Goal: Task Accomplishment & Management: Manage account settings

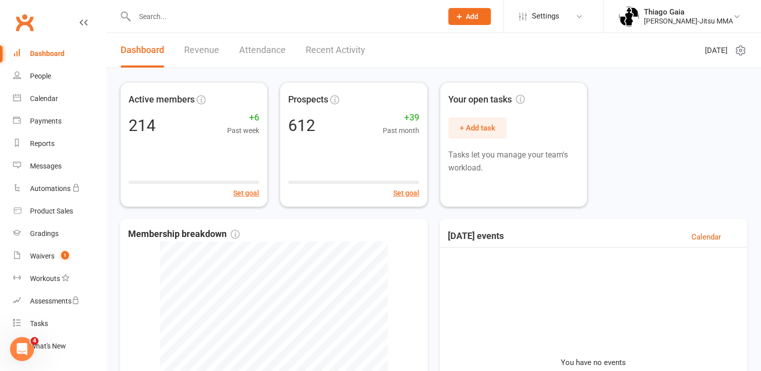
click at [180, 16] on input "text" at bounding box center [284, 17] width 304 height 14
type input "ka"
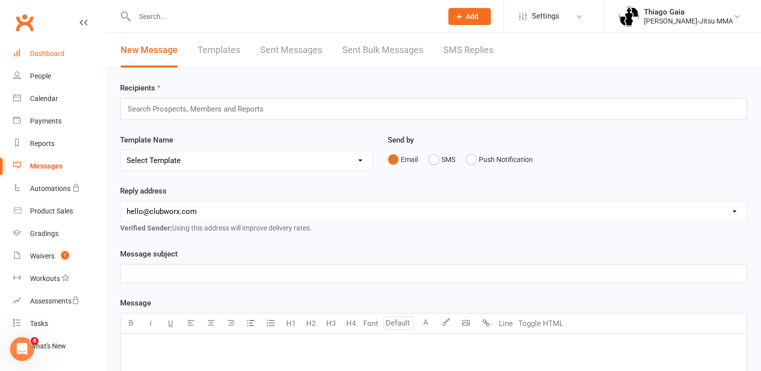
click at [46, 53] on div "Dashboard" at bounding box center [47, 54] width 35 height 8
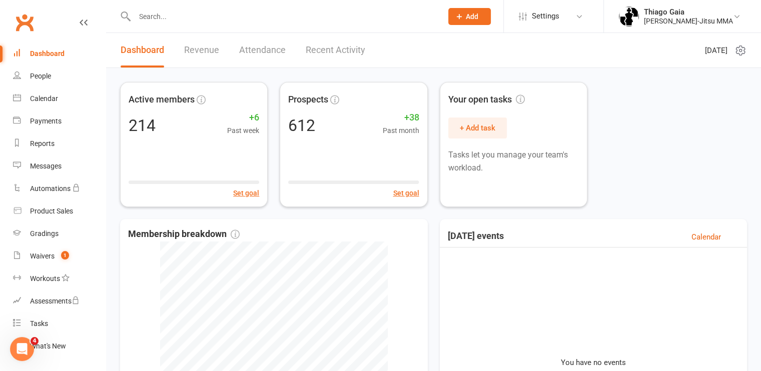
click at [163, 17] on input "text" at bounding box center [284, 17] width 304 height 14
type input "k"
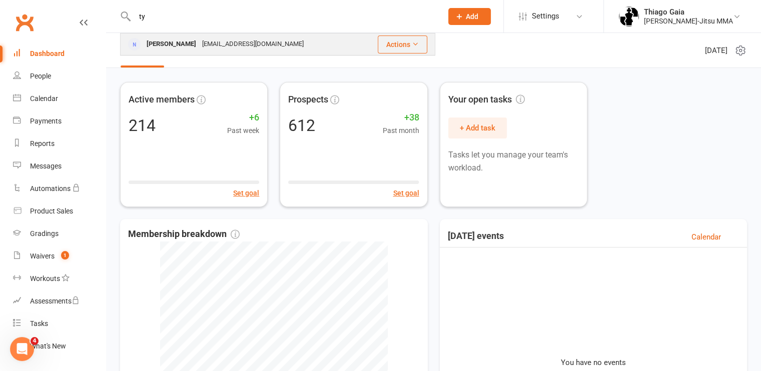
type input "ty"
click at [172, 44] on div "Ty Leon-Guerrero" at bounding box center [172, 44] width 56 height 15
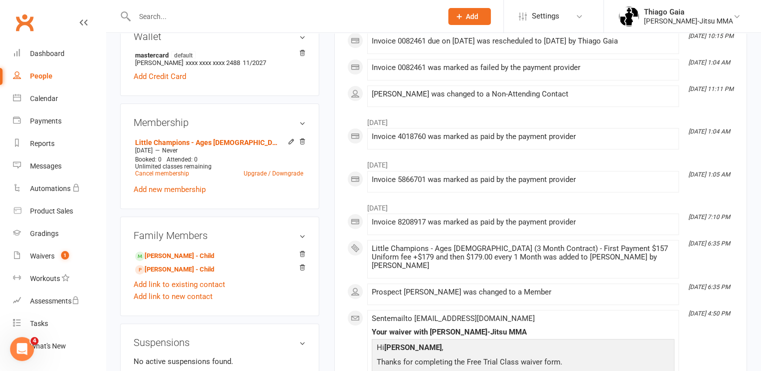
scroll to position [298, 0]
click at [304, 54] on icon at bounding box center [302, 53] width 5 height 6
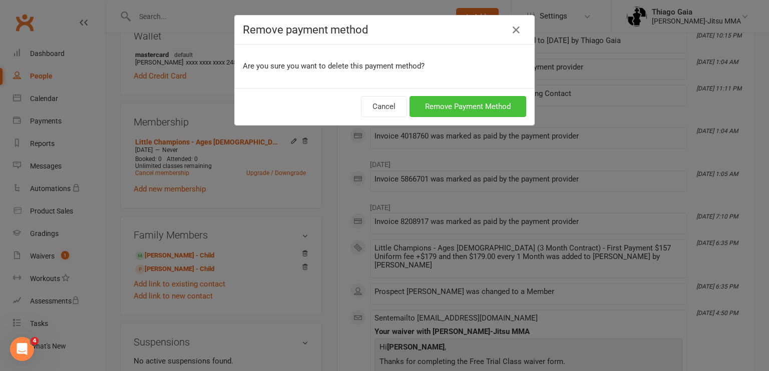
click at [429, 108] on button "Remove Payment Method" at bounding box center [468, 106] width 117 height 21
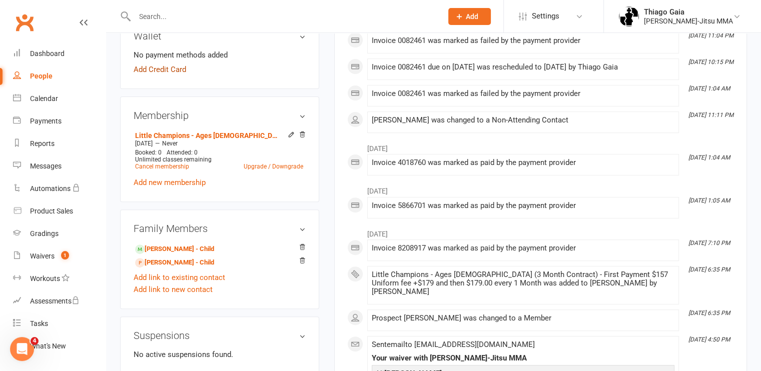
click at [147, 70] on link "Add Credit Card" at bounding box center [160, 70] width 53 height 12
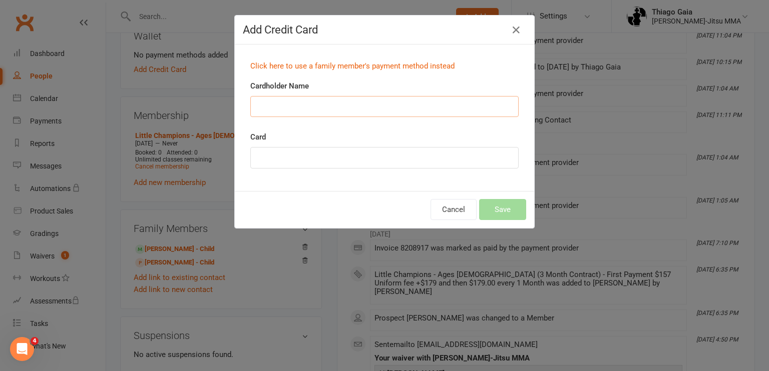
click at [275, 103] on input "Cardholder Name" at bounding box center [384, 106] width 268 height 21
click at [203, 105] on div "Add Credit Card Click here to use a family member's payment method instead Card…" at bounding box center [384, 185] width 769 height 371
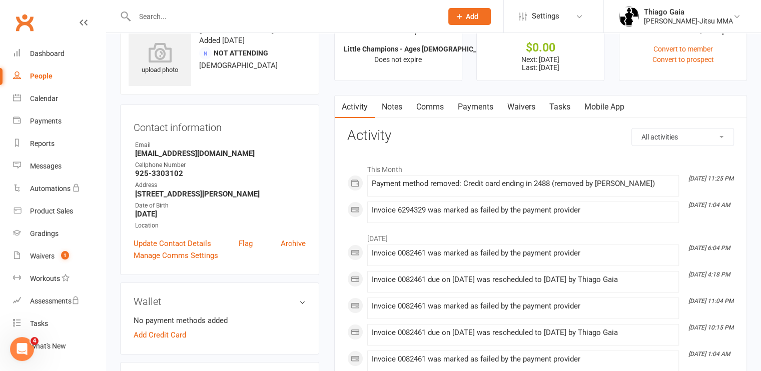
scroll to position [0, 0]
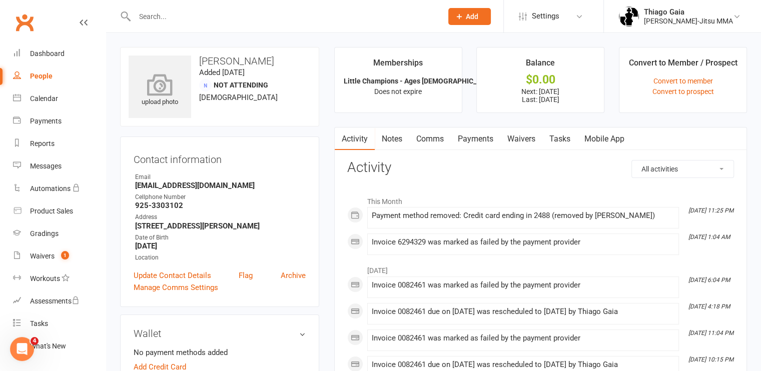
drag, startPoint x: 274, startPoint y: 60, endPoint x: 189, endPoint y: 63, distance: 85.1
click at [189, 63] on div "upload photo Ty Leon-Guerrero Added 4 June, 2025 Not Attending 54 years old" at bounding box center [219, 87] width 199 height 80
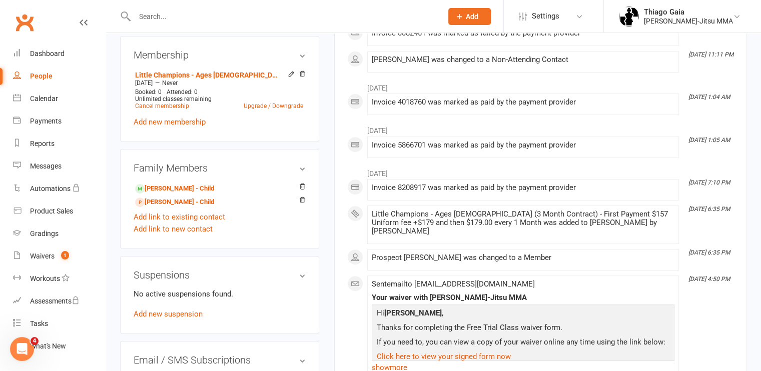
scroll to position [368, 0]
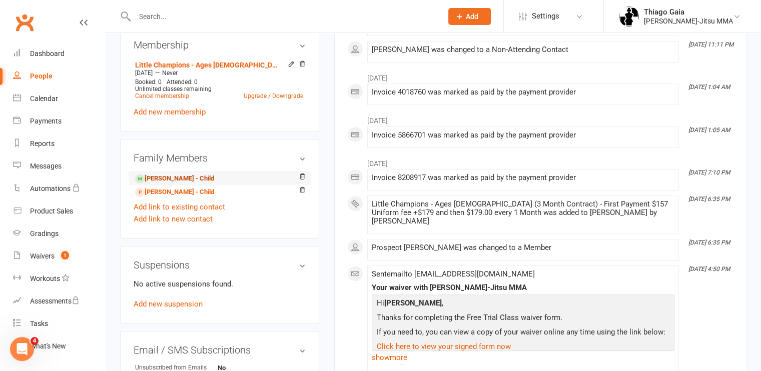
click at [160, 178] on link "Ethan Leon-Guerrero - Child" at bounding box center [174, 179] width 79 height 11
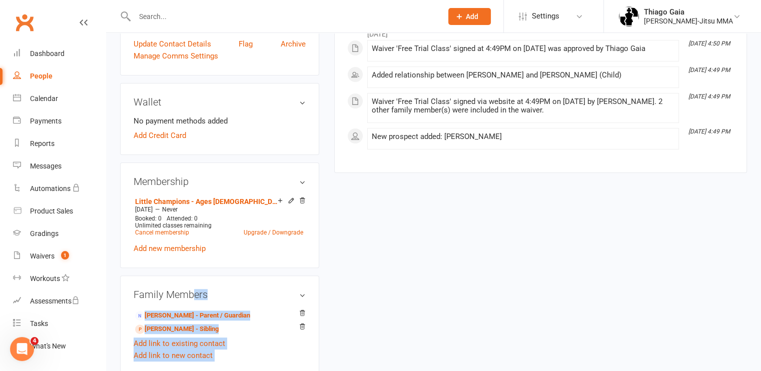
scroll to position [461, 0]
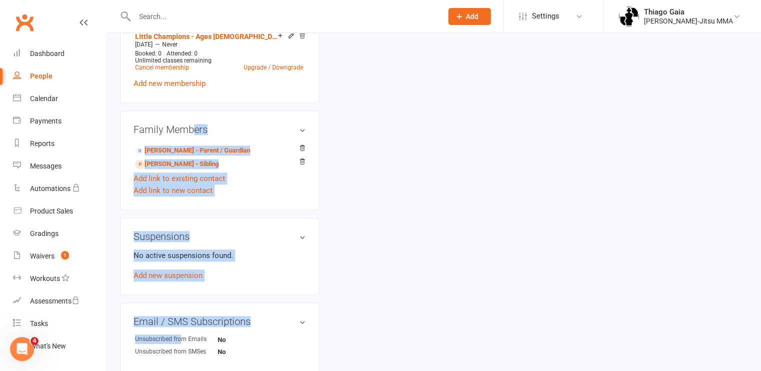
drag, startPoint x: 194, startPoint y: 272, endPoint x: 181, endPoint y: 394, distance: 122.9
click at [181, 371] on html "Prospect Member Non-attending contact Class / event Appointment Grading event T…" at bounding box center [380, 105] width 761 height 1050
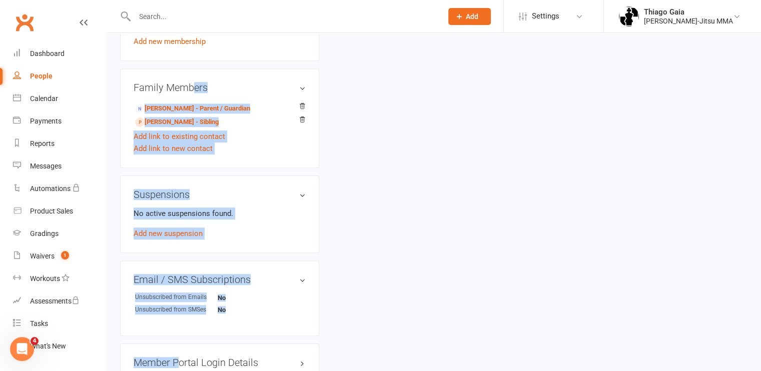
click at [259, 136] on div "Add link to existing contact" at bounding box center [220, 137] width 172 height 12
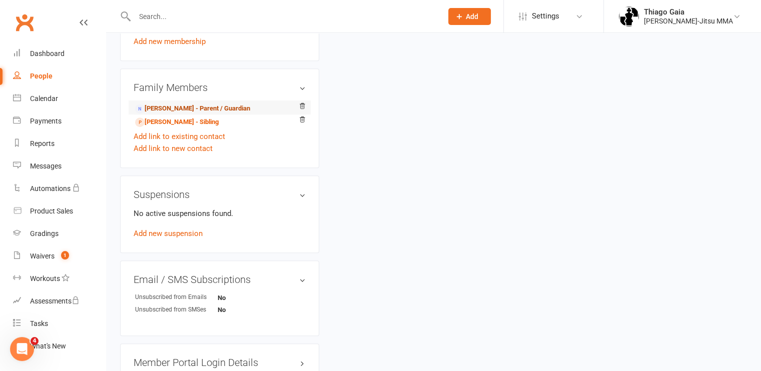
click at [186, 104] on link "Ty Leon-Guerrero - Parent / Guardian" at bounding box center [192, 109] width 115 height 11
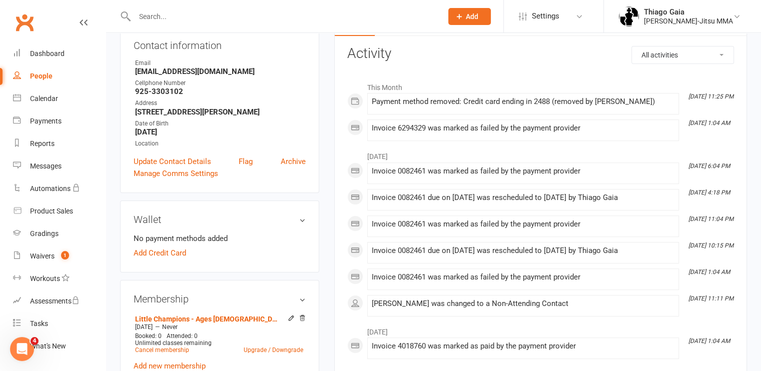
scroll to position [134, 0]
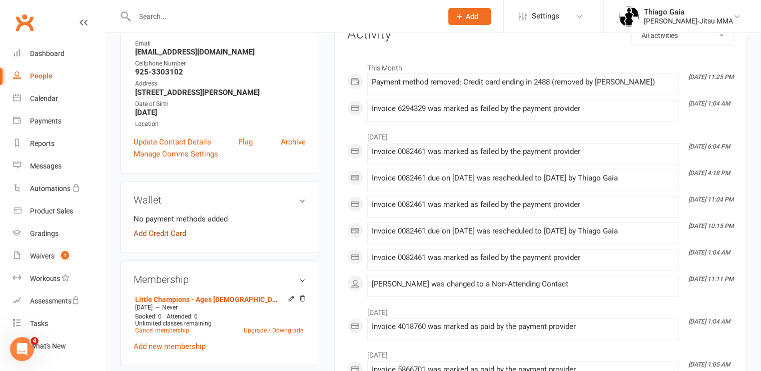
click at [162, 237] on link "Add Credit Card" at bounding box center [160, 234] width 53 height 12
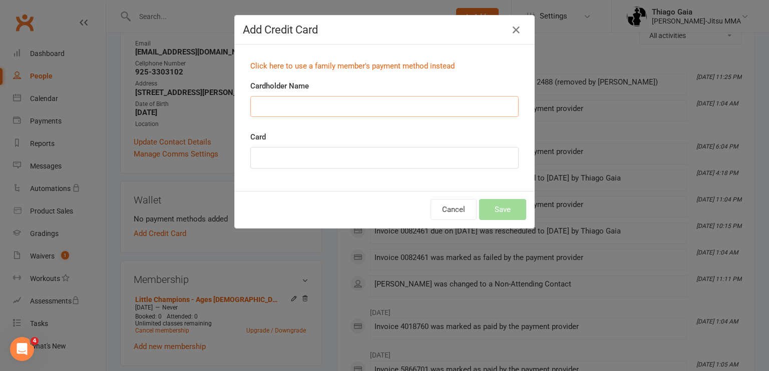
click at [284, 114] on input "Cardholder Name" at bounding box center [384, 106] width 268 height 21
paste input "Abrahamtpz10@gmail.com"
type input "A"
click at [284, 114] on input "Ty" at bounding box center [384, 106] width 268 height 21
type input "Ty Leon-Guerrero"
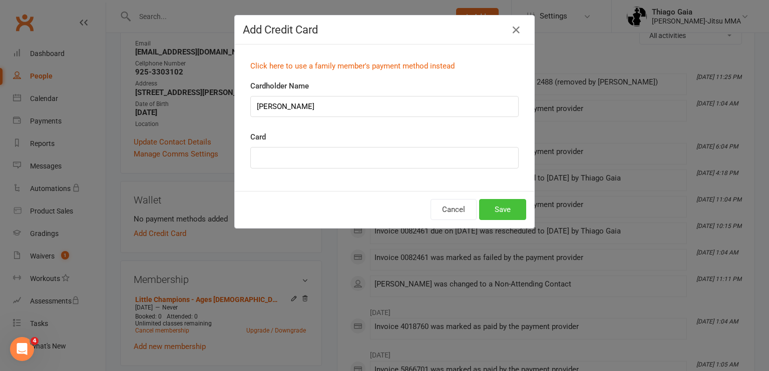
click at [491, 210] on button "Save" at bounding box center [502, 209] width 47 height 21
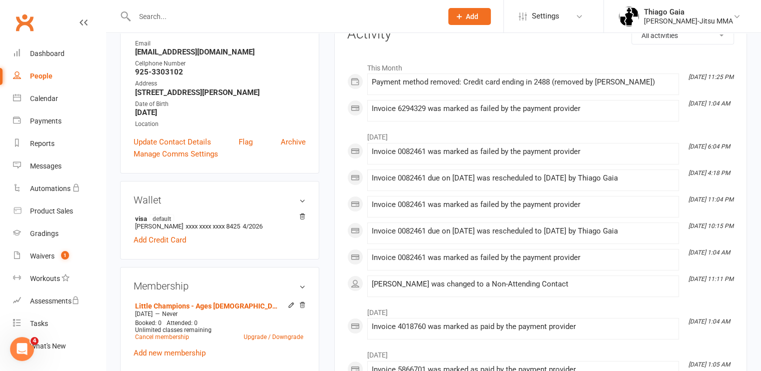
scroll to position [0, 0]
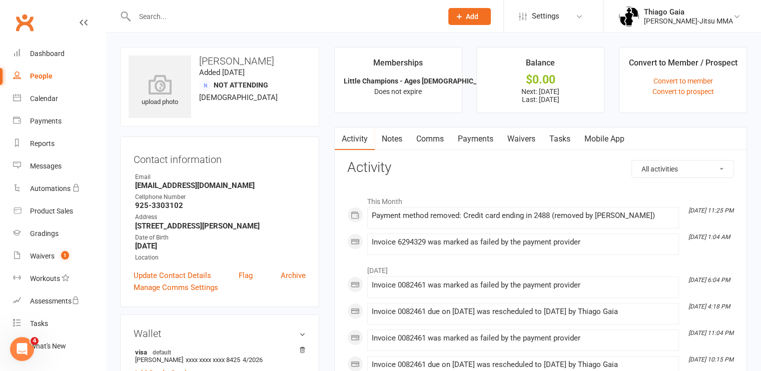
click at [488, 137] on link "Payments" at bounding box center [476, 139] width 50 height 23
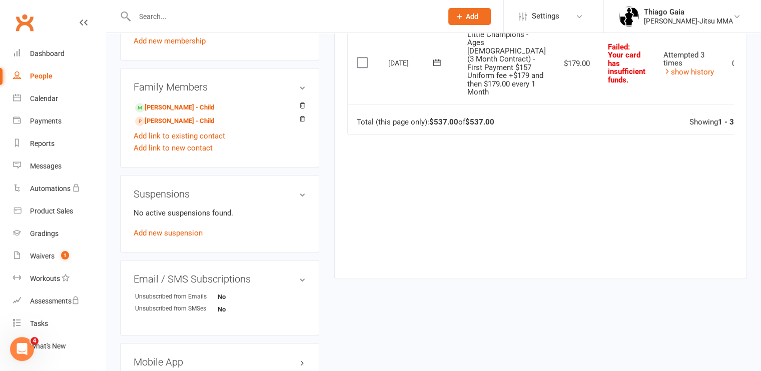
scroll to position [448, 0]
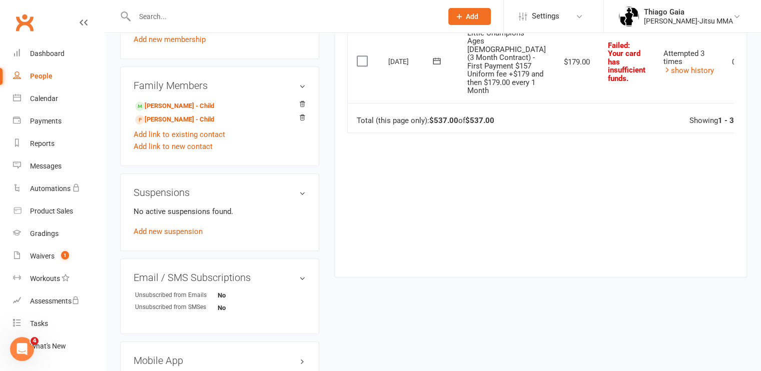
click at [438, 66] on icon at bounding box center [437, 61] width 10 height 10
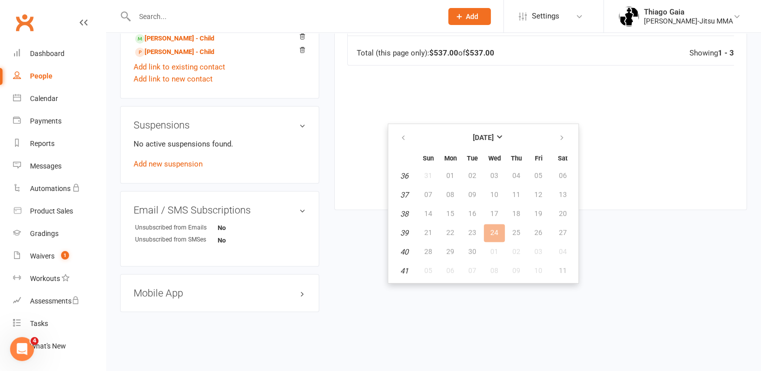
scroll to position [541, 0]
click at [494, 134] on strong "[DATE]" at bounding box center [483, 138] width 21 height 8
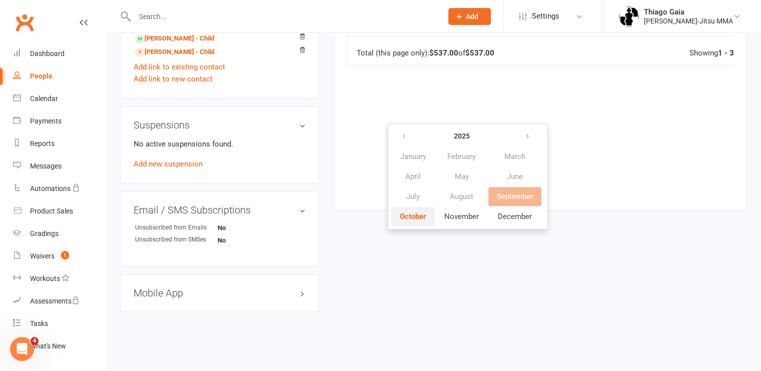
click at [414, 212] on span "October" at bounding box center [413, 216] width 27 height 9
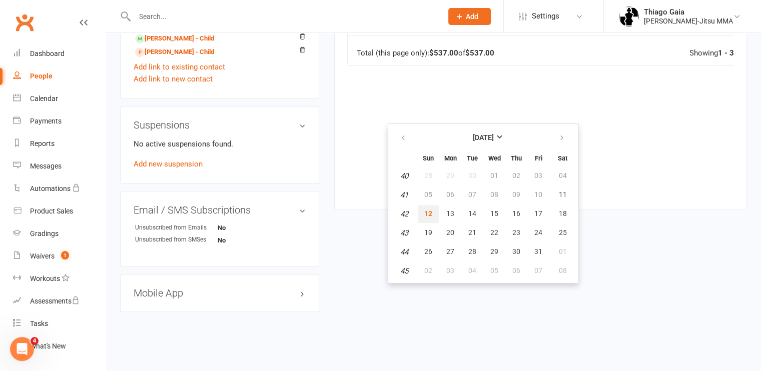
click at [429, 210] on span "12" at bounding box center [429, 214] width 8 height 8
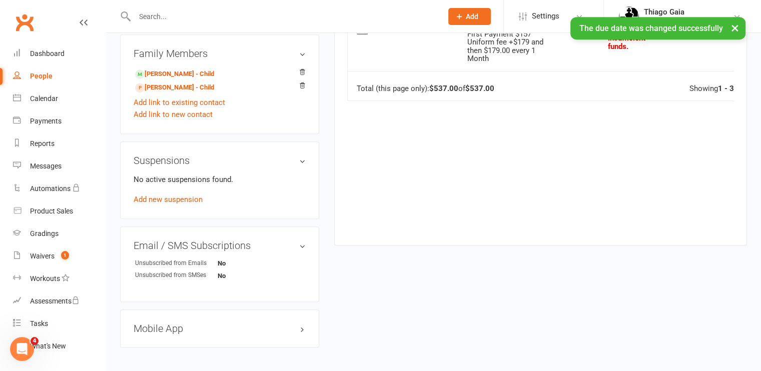
scroll to position [453, 0]
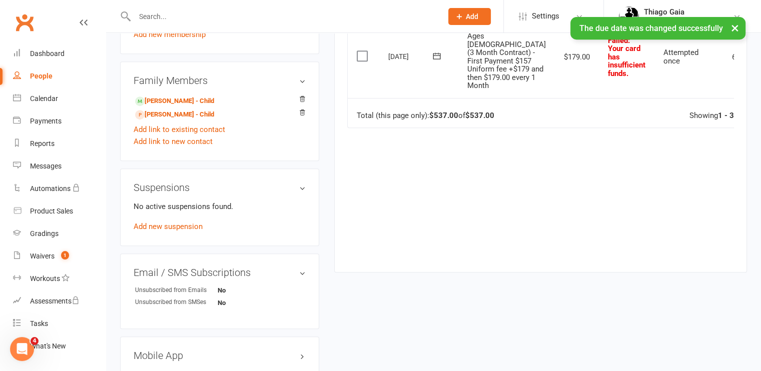
click at [437, 61] on icon at bounding box center [437, 56] width 10 height 10
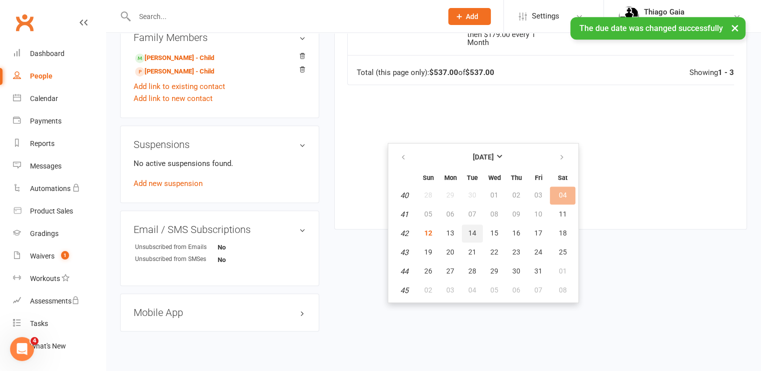
scroll to position [496, 0]
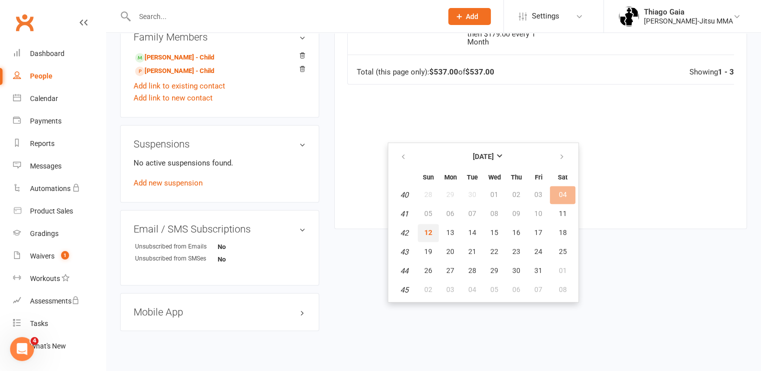
click at [430, 231] on span "12" at bounding box center [429, 233] width 8 height 8
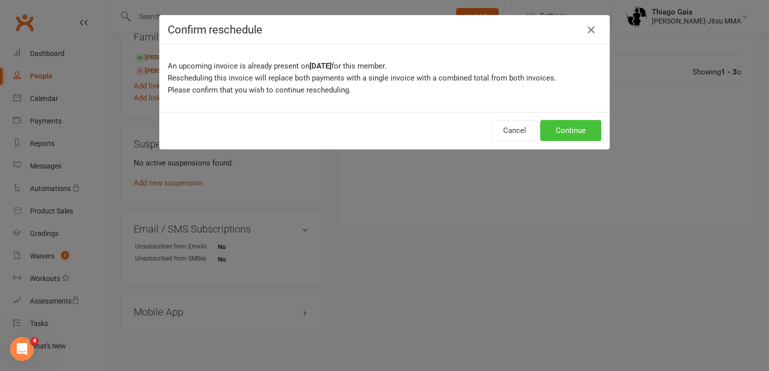
click at [579, 134] on button "Continue" at bounding box center [570, 130] width 61 height 21
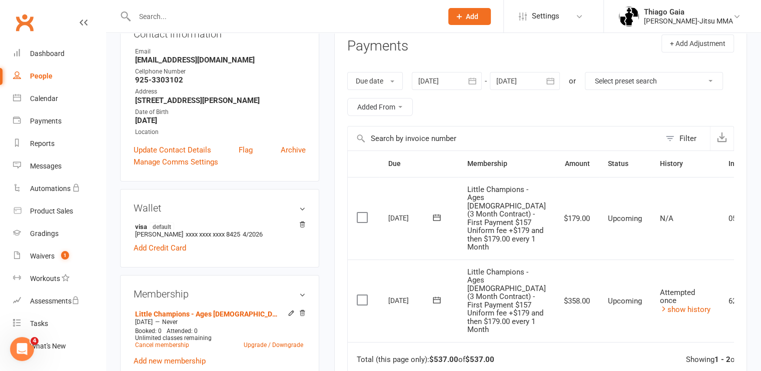
scroll to position [0, 0]
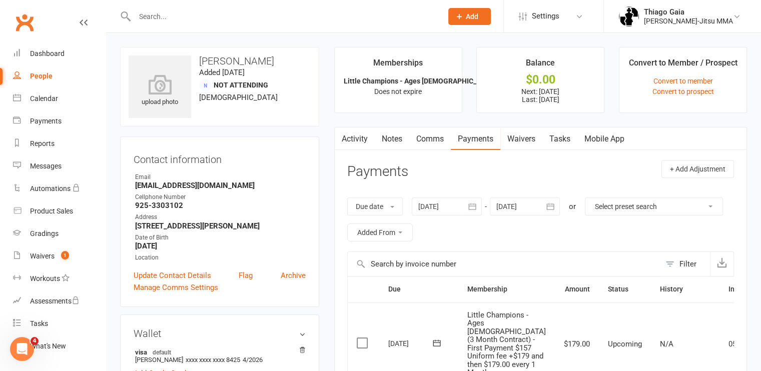
click at [153, 17] on input "text" at bounding box center [284, 17] width 304 height 14
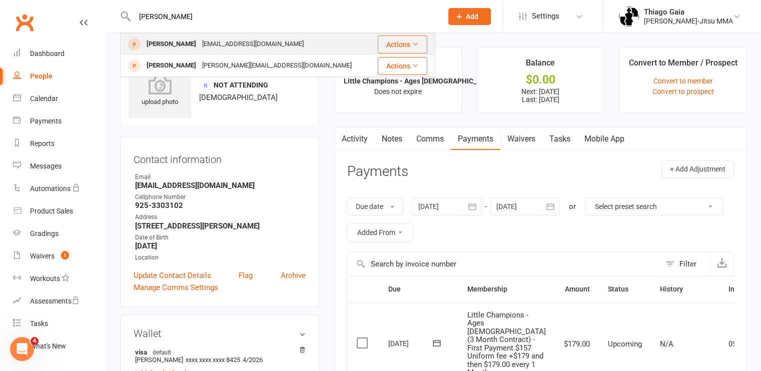
type input "ezra"
click at [177, 48] on div "Ezra Ahmadzai" at bounding box center [172, 44] width 56 height 15
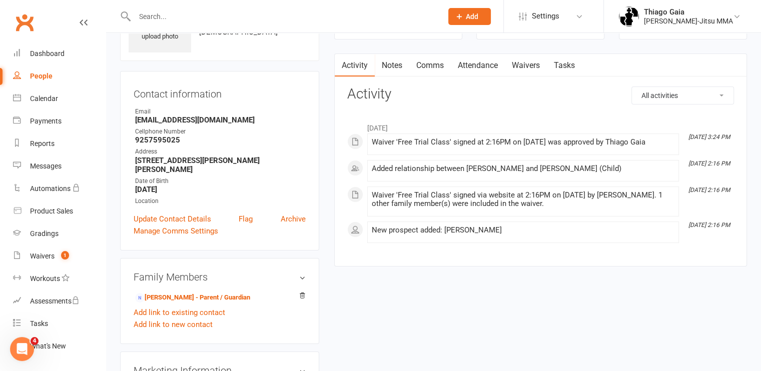
scroll to position [67, 0]
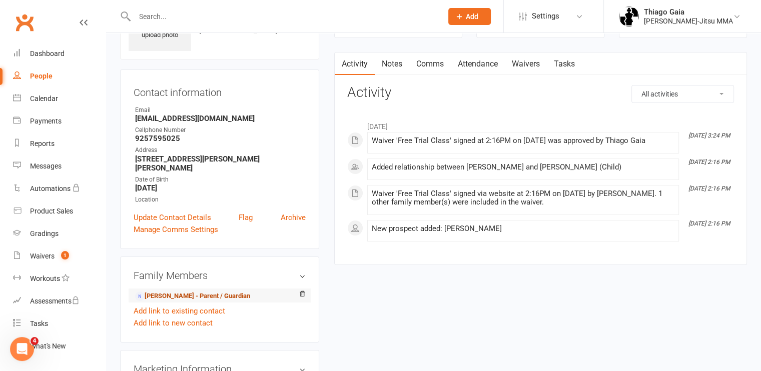
click at [184, 291] on link "Sameirdin Ahmadzai - Parent / Guardian" at bounding box center [192, 296] width 115 height 11
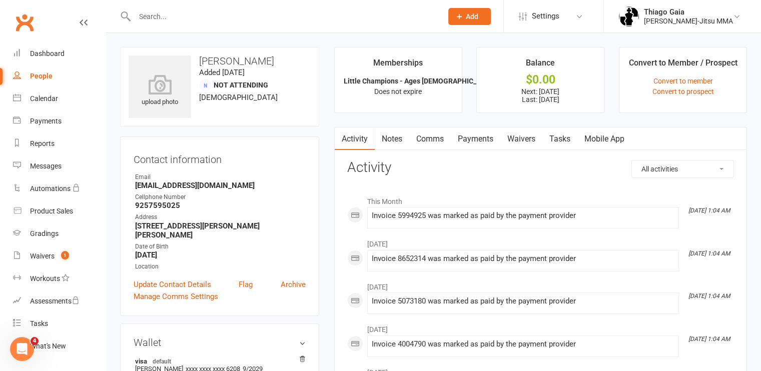
click at [469, 137] on link "Payments" at bounding box center [476, 139] width 50 height 23
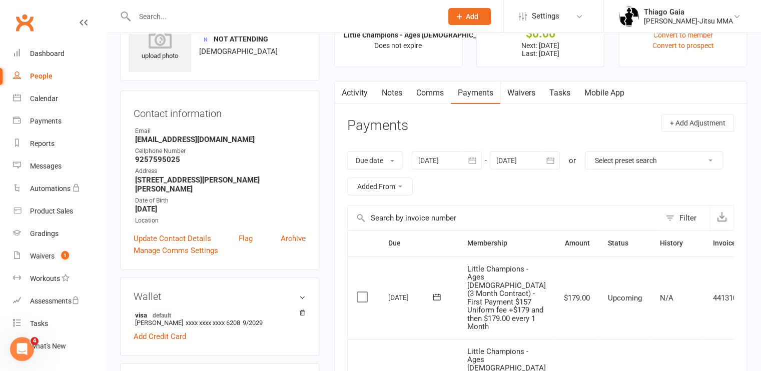
scroll to position [46, 0]
drag, startPoint x: 250, startPoint y: 139, endPoint x: 132, endPoint y: 139, distance: 117.6
click at [132, 139] on div "Contact information Owner Email Samierdinahmadzai@yahoo.com Cellphone Number 92…" at bounding box center [219, 181] width 199 height 180
copy strong "Samierdinahmadzai@yahoo.com"
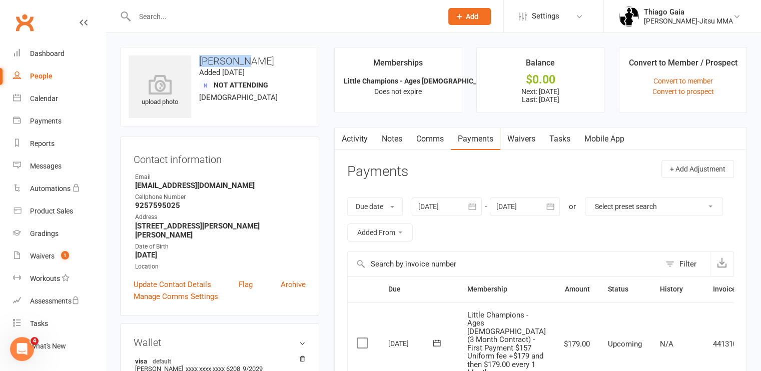
drag, startPoint x: 241, startPoint y: 61, endPoint x: 200, endPoint y: 57, distance: 41.7
click at [200, 57] on h3 "Sameirdin Ahmadzai" at bounding box center [220, 61] width 182 height 11
copy h3 "Sameirdin"
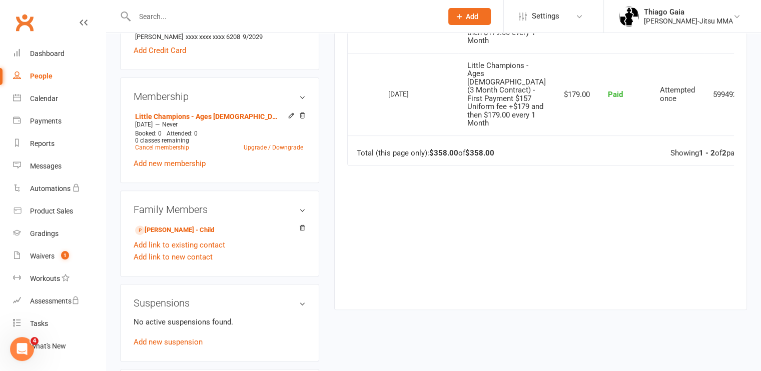
scroll to position [332, 0]
click at [198, 15] on input "text" at bounding box center [284, 17] width 304 height 14
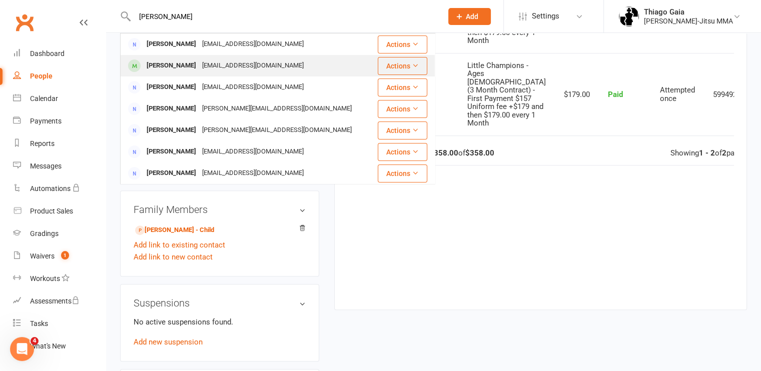
type input "kate"
click at [182, 67] on div "Kayla Arbois" at bounding box center [172, 66] width 56 height 15
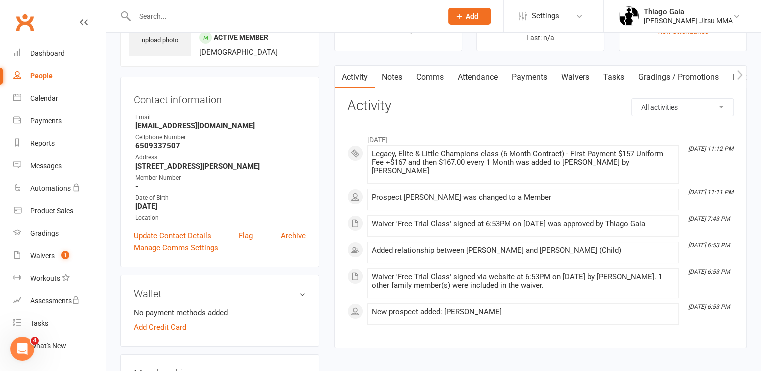
scroll to position [62, 0]
drag, startPoint x: 214, startPoint y: 125, endPoint x: 126, endPoint y: 128, distance: 88.2
click at [126, 128] on div "Contact information Owner Email kate0313@yahoo.com Cellphone Number 6509337507 …" at bounding box center [219, 172] width 199 height 191
copy strong "kate0313@yahoo.com"
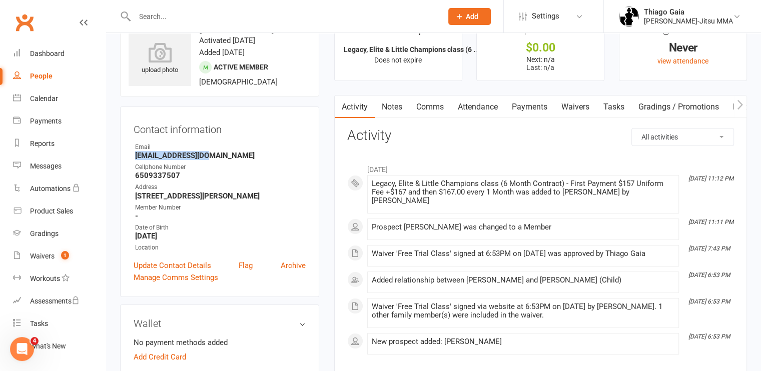
scroll to position [0, 0]
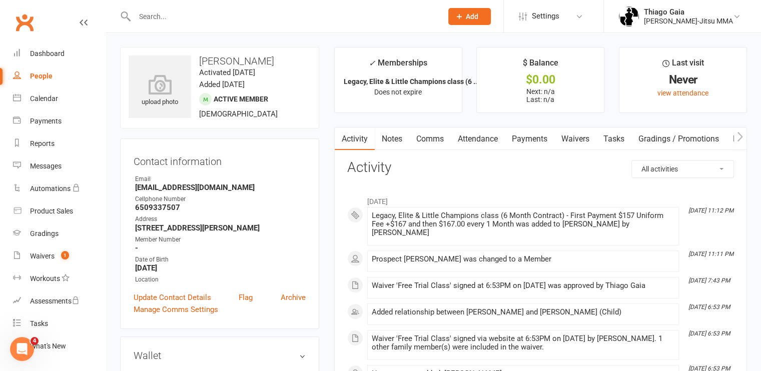
click at [155, 16] on input "text" at bounding box center [284, 17] width 304 height 14
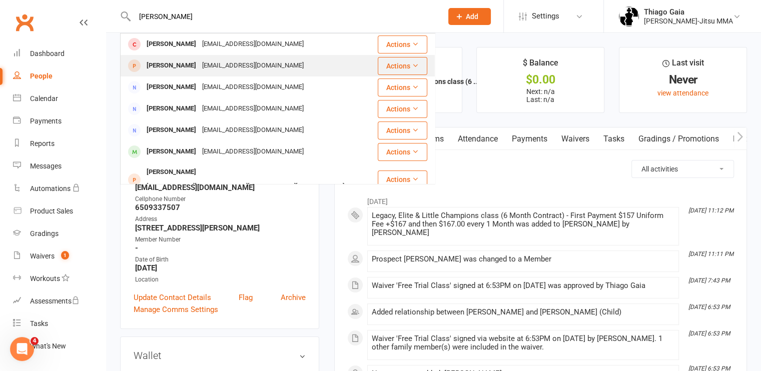
type input "danny"
click at [175, 63] on div "Danny Pena Jr" at bounding box center [172, 66] width 56 height 15
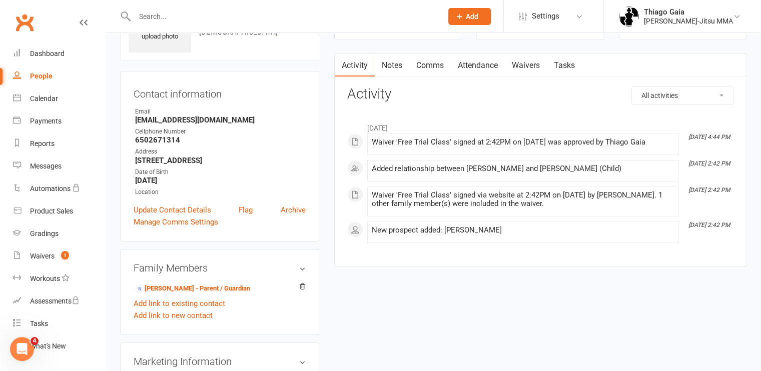
scroll to position [58, 0]
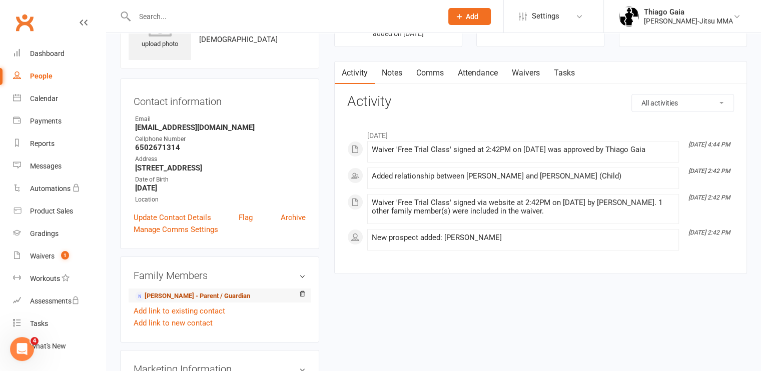
click at [162, 299] on link "Danny Pena Alvarez - Parent / Guardian" at bounding box center [192, 296] width 115 height 11
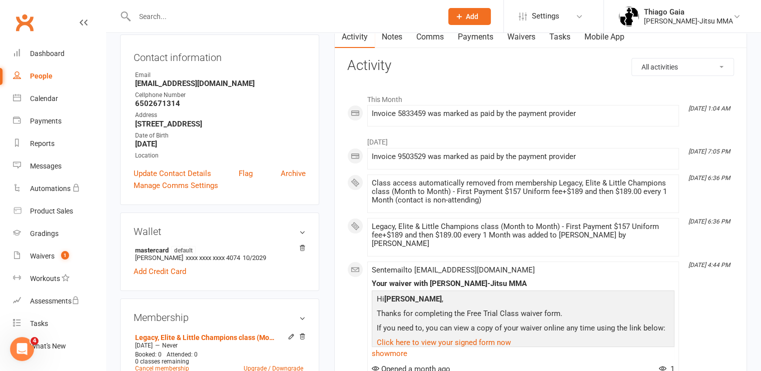
scroll to position [96, 0]
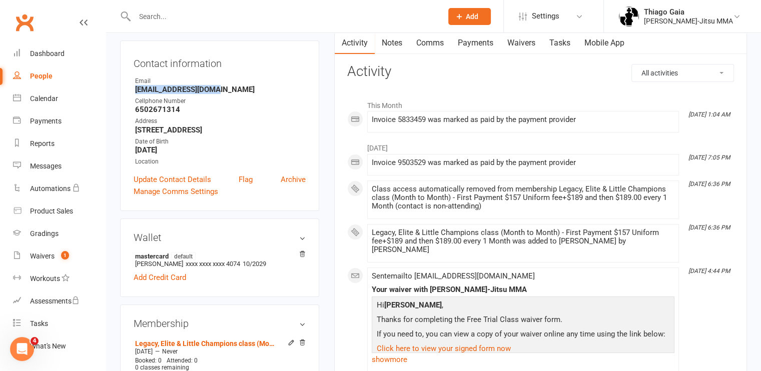
drag, startPoint x: 231, startPoint y: 87, endPoint x: 120, endPoint y: 90, distance: 111.2
click at [120, 90] on div "upload photo Danny Pena Alvarez Added 11 September, 2025 Not Attending 34 years…" at bounding box center [220, 344] width 214 height 786
copy strong "dpena15@my.smccd.edu"
click at [156, 17] on input "text" at bounding box center [284, 17] width 304 height 14
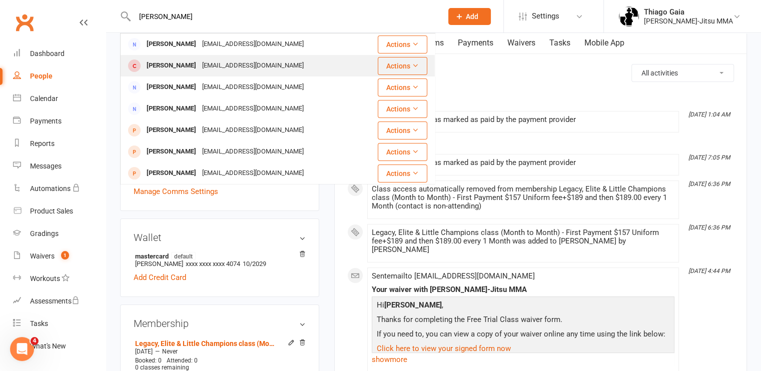
type input "carol"
click at [199, 70] on div "brandao-br@hotmail.com" at bounding box center [253, 66] width 108 height 15
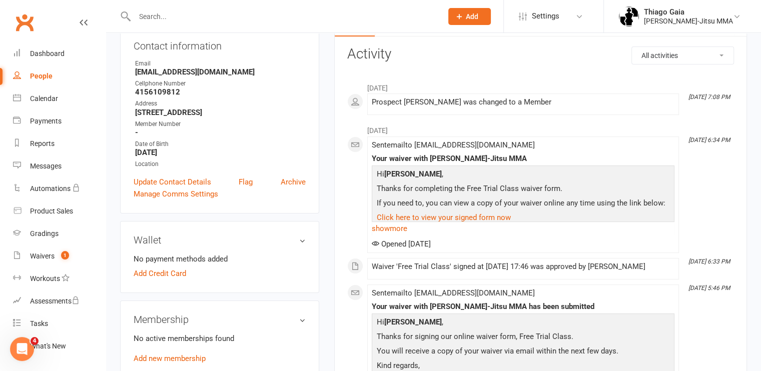
scroll to position [9, 0]
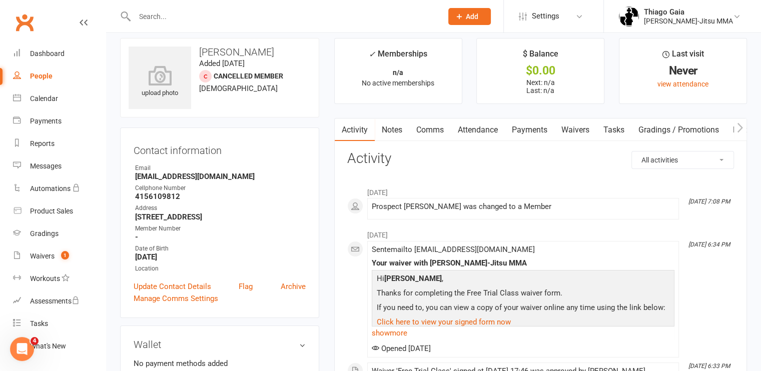
click at [212, 11] on input "text" at bounding box center [284, 17] width 304 height 14
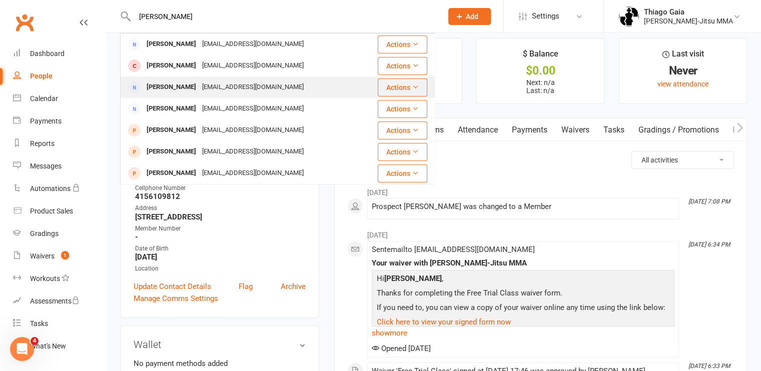
type input "carol"
click at [180, 86] on div "Carol Grossman" at bounding box center [172, 87] width 56 height 15
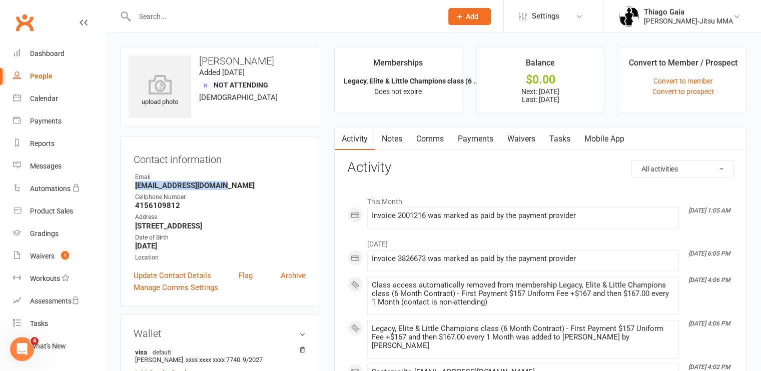
drag, startPoint x: 229, startPoint y: 184, endPoint x: 128, endPoint y: 186, distance: 101.2
click at [128, 186] on div "Contact information Owner Email brandao-br@hotmail.com Cellphone Number 4156109…" at bounding box center [219, 222] width 199 height 171
copy strong "brandao-br@hotmail.com"
click at [153, 20] on input "text" at bounding box center [284, 17] width 304 height 14
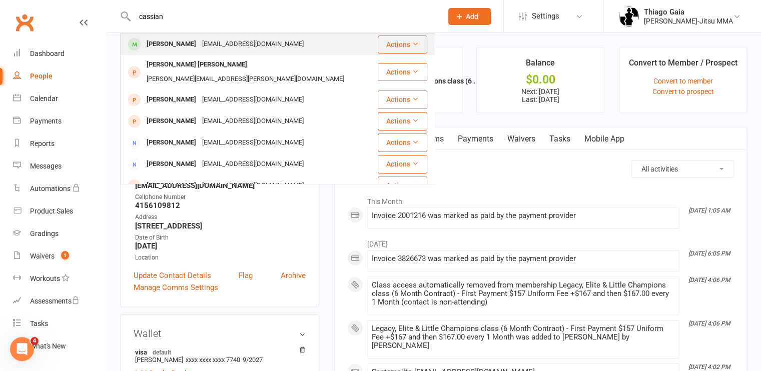
type input "cassian"
click at [158, 47] on div "Cassian Dove" at bounding box center [172, 44] width 56 height 15
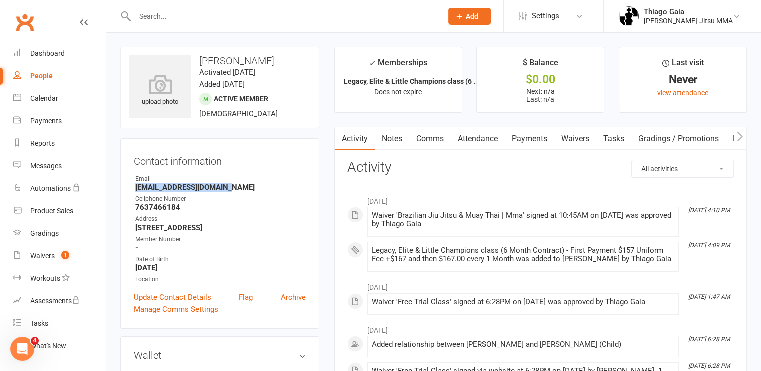
drag, startPoint x: 237, startPoint y: 183, endPoint x: 133, endPoint y: 189, distance: 104.3
click at [133, 189] on div "Contact information Owner Email Ashley.dove18@gmail.com Cellphone Number 763746…" at bounding box center [219, 234] width 199 height 191
copy strong "Ashley.dove18@gmail.com"
click at [192, 22] on input "text" at bounding box center [284, 17] width 304 height 14
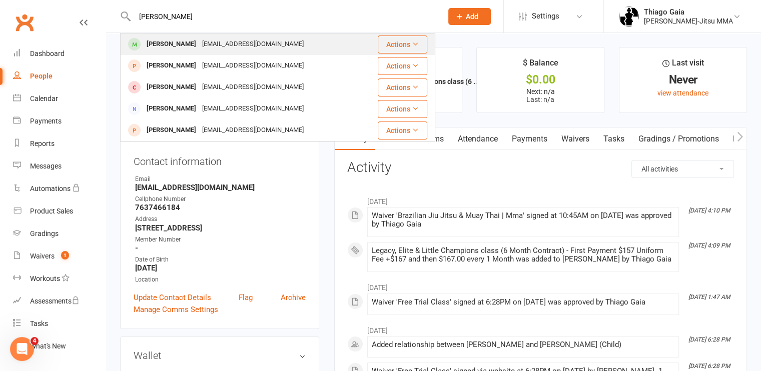
type input "Reagan"
click at [177, 44] on div "Reagan Cannon" at bounding box center [172, 44] width 56 height 15
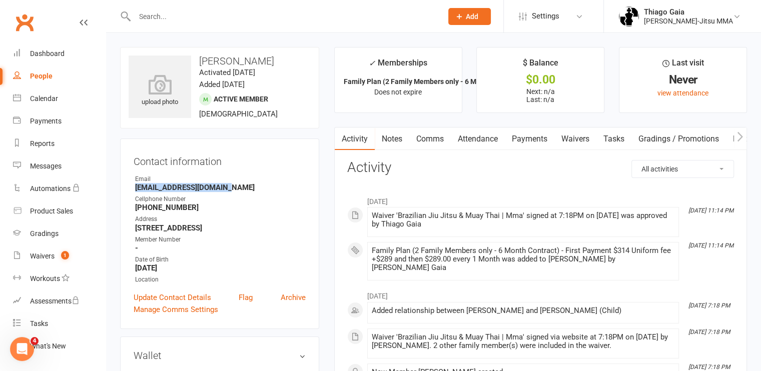
drag, startPoint x: 226, startPoint y: 190, endPoint x: 128, endPoint y: 190, distance: 98.1
click at [128, 190] on div "Contact information Owner Email allimarie80@outlook.com Cellphone Number 1 (510…" at bounding box center [219, 234] width 199 height 191
copy strong "[EMAIL_ADDRESS][DOMAIN_NAME]"
click at [156, 19] on input "text" at bounding box center [284, 17] width 304 height 14
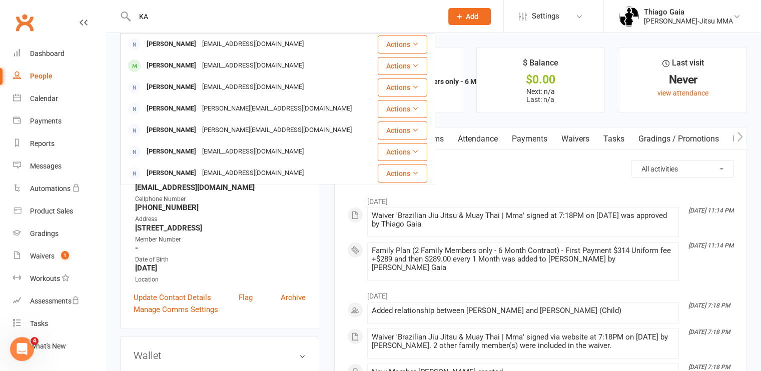
type input "K"
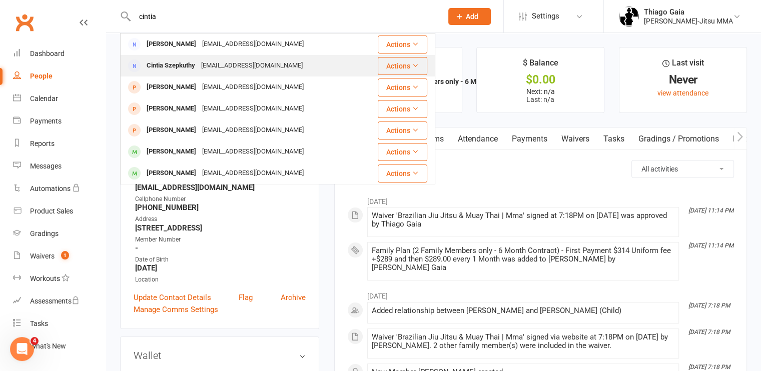
type input "cintia"
click at [196, 65] on div "Cintia Szepkuthy" at bounding box center [171, 66] width 55 height 15
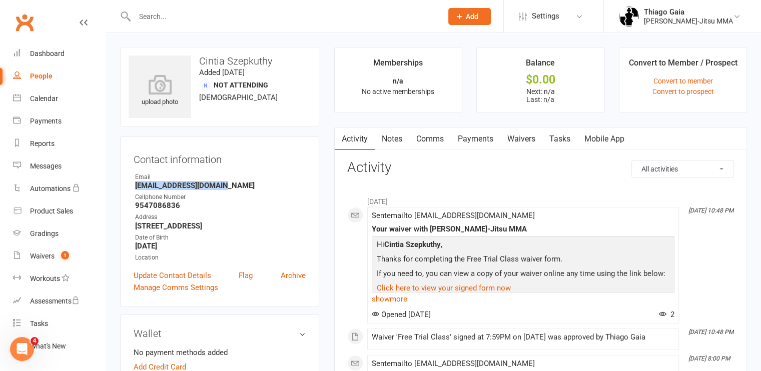
drag, startPoint x: 223, startPoint y: 185, endPoint x: 119, endPoint y: 187, distance: 104.1
copy strong "Cintia_pop@hotmail.com"
click at [164, 19] on input "text" at bounding box center [284, 17] width 304 height 14
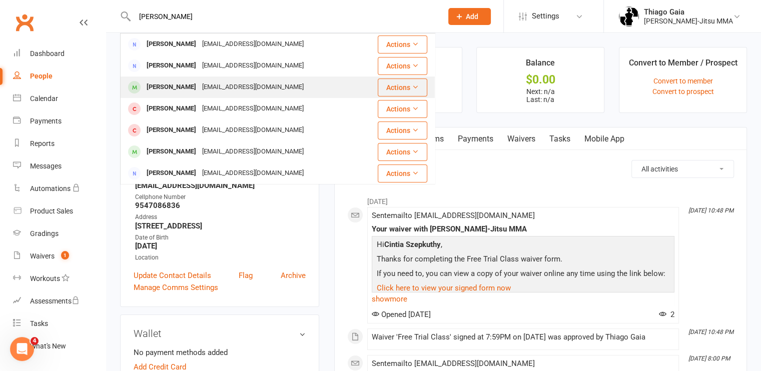
type input "carlos"
click at [168, 90] on div "Carlos A Vieira" at bounding box center [172, 87] width 56 height 15
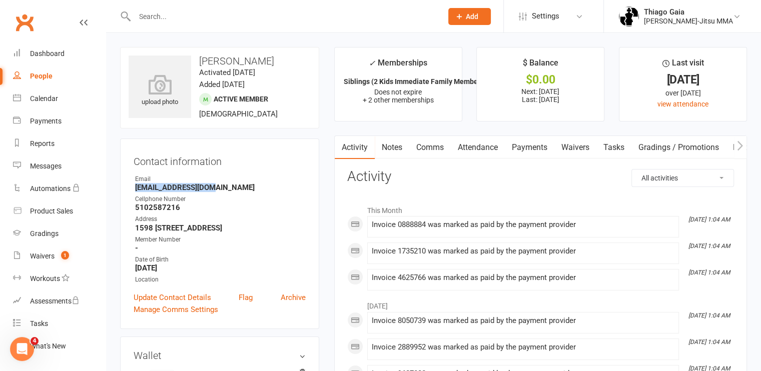
drag, startPoint x: 210, startPoint y: 187, endPoint x: 121, endPoint y: 190, distance: 89.2
click at [121, 190] on div "Contact information Owner Email vieirac82@gmail.com Cellphone Number 5102587216…" at bounding box center [219, 234] width 199 height 191
copy strong "vieirac82@gmail.com"
click at [157, 16] on input "text" at bounding box center [284, 17] width 304 height 14
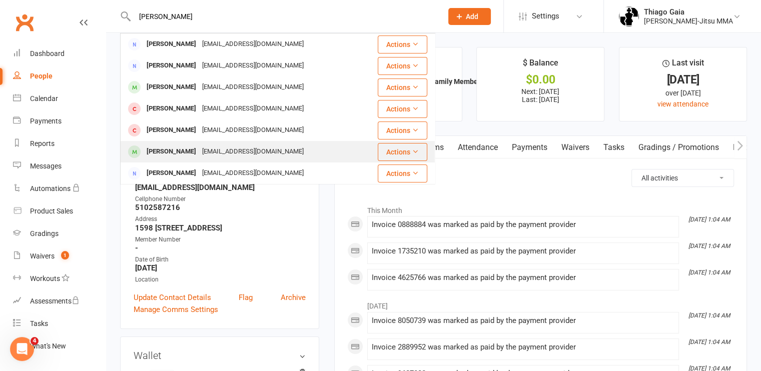
type input "carlos"
click at [192, 152] on div "Carlos Lancellotti" at bounding box center [172, 152] width 56 height 15
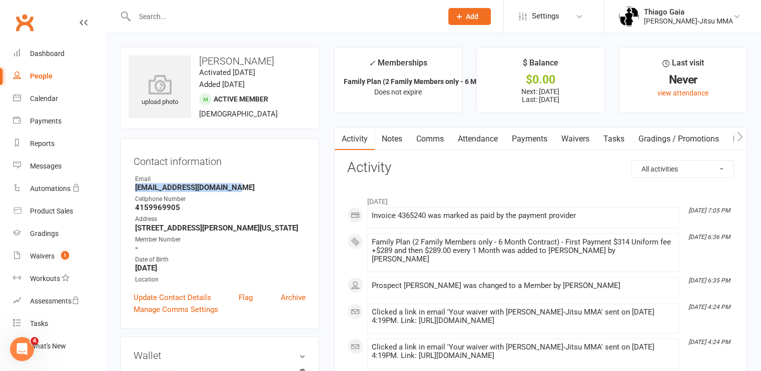
drag, startPoint x: 228, startPoint y: 185, endPoint x: 134, endPoint y: 189, distance: 94.7
click at [134, 189] on li "Email Lancellottijr@hotmail.com" at bounding box center [220, 184] width 172 height 18
copy strong "Lancellottijr@hotmail.com"
click at [184, 22] on input "text" at bounding box center [284, 17] width 304 height 14
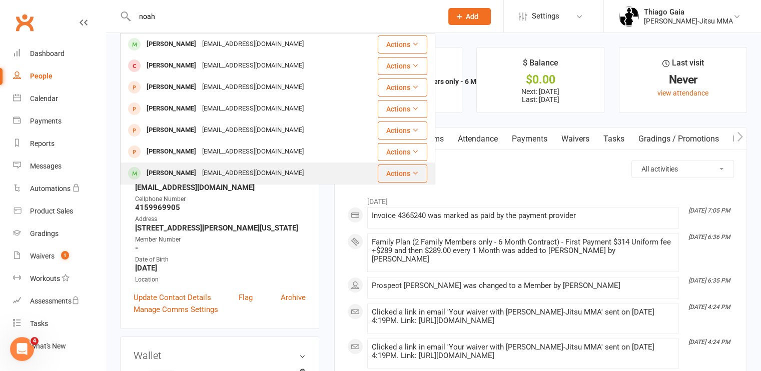
type input "noah"
click at [216, 173] on div "sheana_marie_delacruz@yahoo.com" at bounding box center [253, 173] width 108 height 15
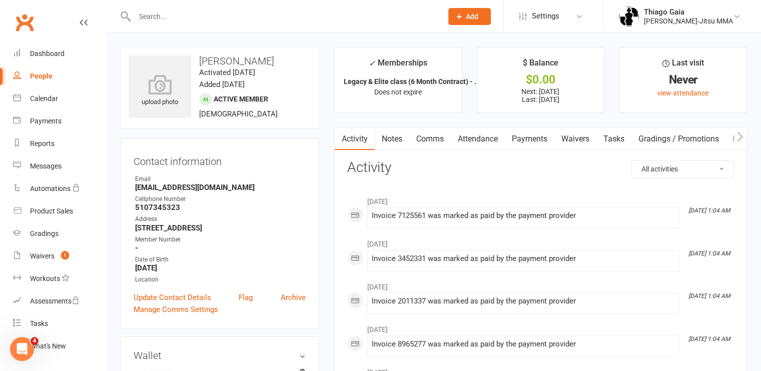
drag, startPoint x: 266, startPoint y: 186, endPoint x: 121, endPoint y: 188, distance: 145.2
click at [121, 188] on div "Contact information Owner Email sheana_marie_delacruz@yahoo.com Cellphone Numbe…" at bounding box center [219, 234] width 199 height 191
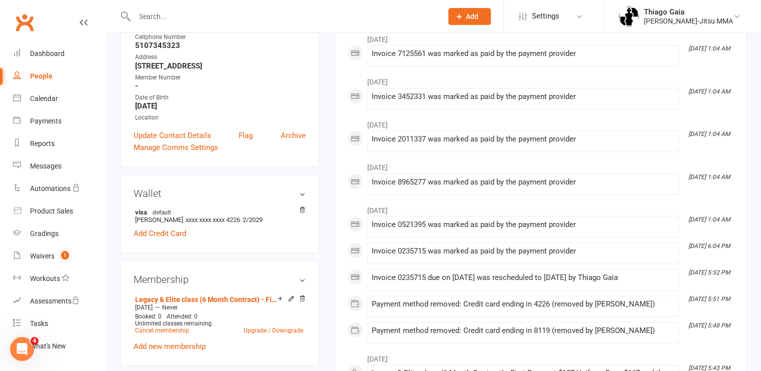
scroll to position [162, 0]
click at [182, 15] on input "text" at bounding box center [284, 17] width 304 height 14
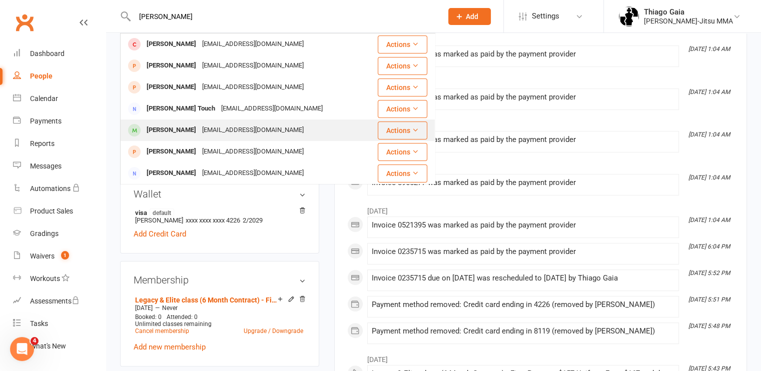
type input "sam"
click at [194, 123] on div "Samiya Calhoun" at bounding box center [172, 130] width 56 height 15
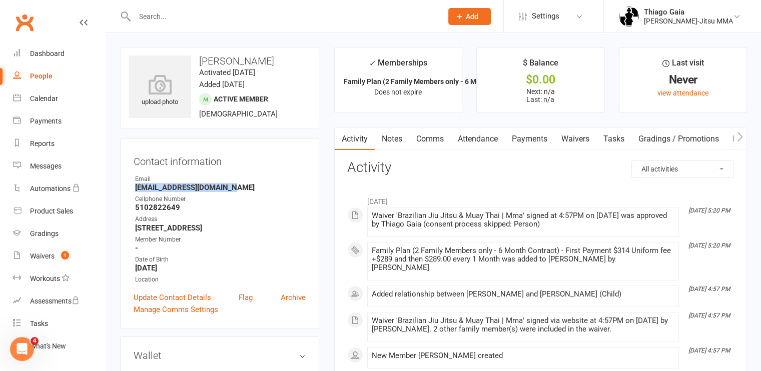
drag, startPoint x: 228, startPoint y: 188, endPoint x: 126, endPoint y: 188, distance: 102.6
click at [126, 188] on div "Contact information Owner Email calhounjrjerry@yahoo.com Cellphone Number 51028…" at bounding box center [219, 234] width 199 height 191
click at [192, 17] on input "text" at bounding box center [284, 17] width 304 height 14
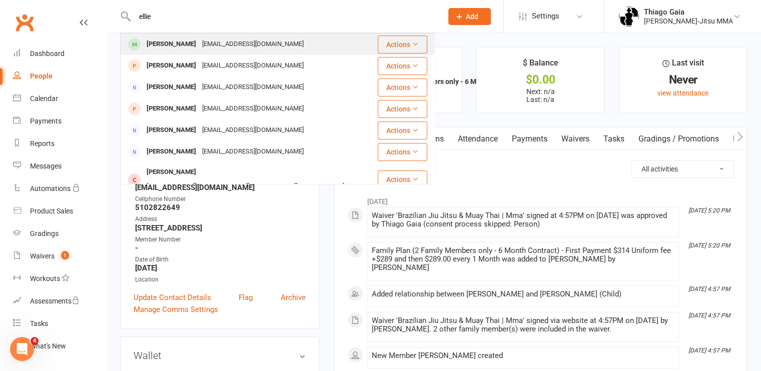
type input "ellie"
click at [173, 45] on div "Ellie Delacruz" at bounding box center [172, 44] width 56 height 15
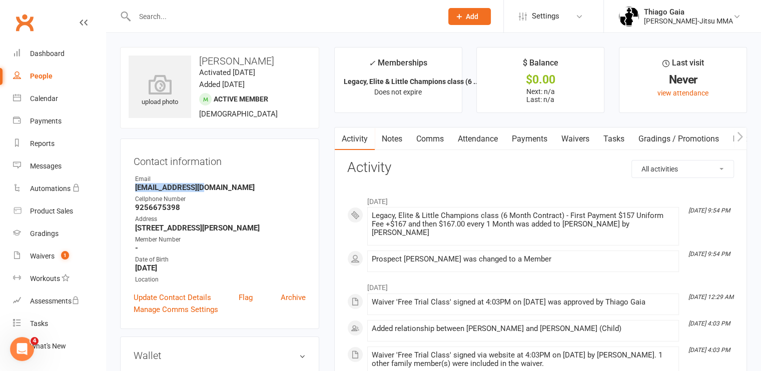
drag, startPoint x: 210, startPoint y: 187, endPoint x: 129, endPoint y: 189, distance: 81.6
click at [129, 189] on div "Contact information Owner Email wdcjr85@gmail.com Cellphone Number 9256675398 A…" at bounding box center [219, 234] width 199 height 191
click at [168, 18] on input "text" at bounding box center [284, 17] width 304 height 14
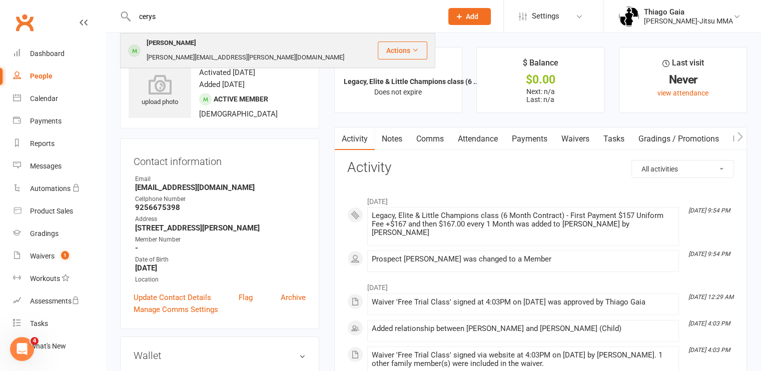
type input "cerys"
click at [173, 44] on div "Cerys Greene" at bounding box center [172, 43] width 56 height 15
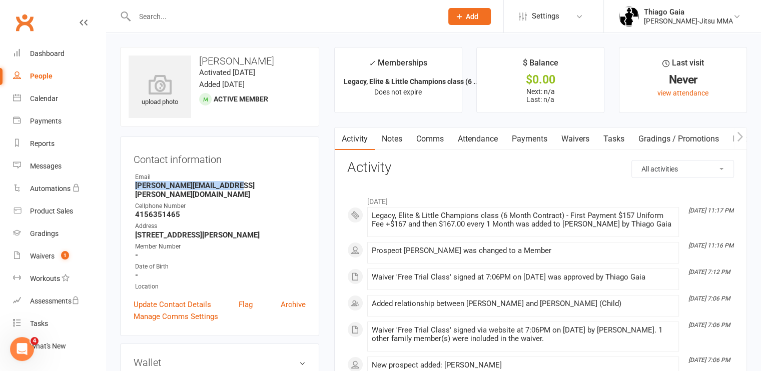
drag, startPoint x: 240, startPoint y: 186, endPoint x: 122, endPoint y: 190, distance: 118.7
click at [122, 190] on div "Contact information Owner Email Ariel.Katherine@yahoo.com Cellphone Number 4156…" at bounding box center [219, 237] width 199 height 200
click at [170, 19] on input "text" at bounding box center [284, 17] width 304 height 14
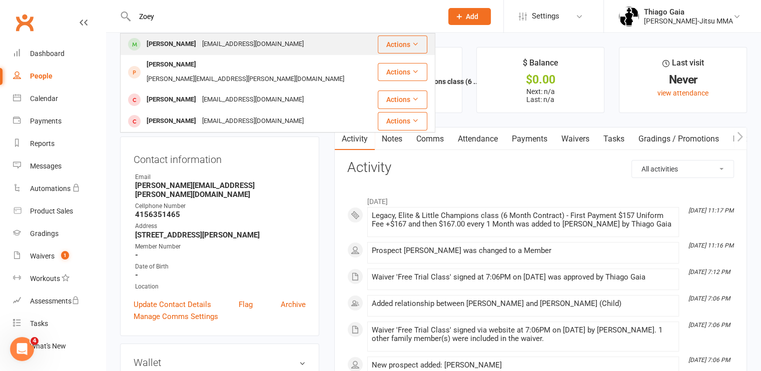
type input "Zoey"
click at [176, 42] on div "Zoey Perez" at bounding box center [172, 44] width 56 height 15
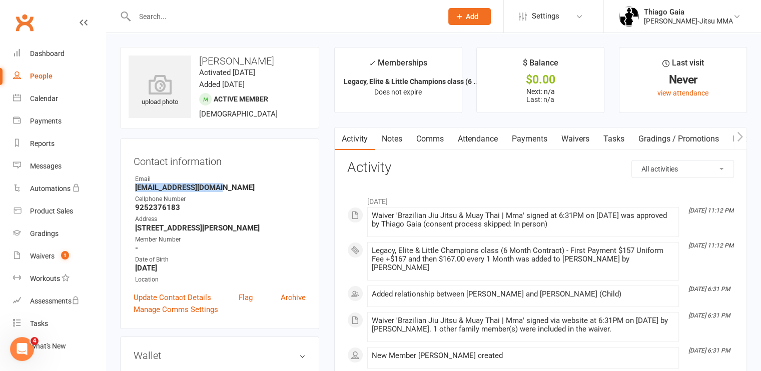
drag, startPoint x: 231, startPoint y: 188, endPoint x: 132, endPoint y: 189, distance: 99.1
click at [132, 189] on div "Contact information Owner Email Amyswetnam1@gmail.com Cellphone Number 92523761…" at bounding box center [219, 234] width 199 height 191
click at [176, 15] on input "text" at bounding box center [284, 17] width 304 height 14
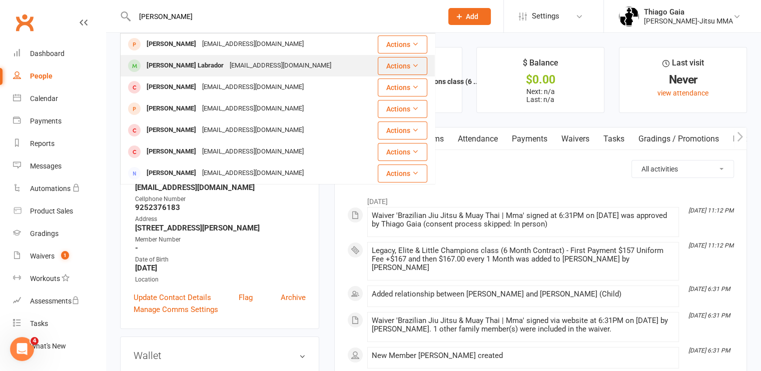
type input "cora"
click at [188, 69] on div "Cora Labrador" at bounding box center [185, 66] width 83 height 15
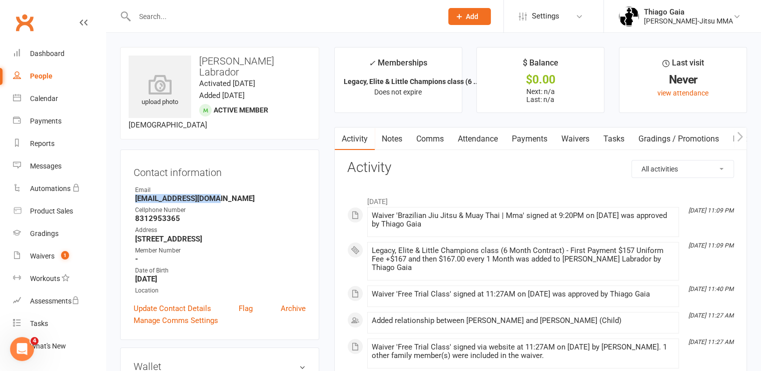
drag, startPoint x: 217, startPoint y: 186, endPoint x: 126, endPoint y: 187, distance: 91.6
click at [126, 187] on div "Contact information Owner Email pnplab@sbcglobal.net Cellphone Number 831295336…" at bounding box center [219, 245] width 199 height 191
click at [203, 14] on input "text" at bounding box center [284, 17] width 304 height 14
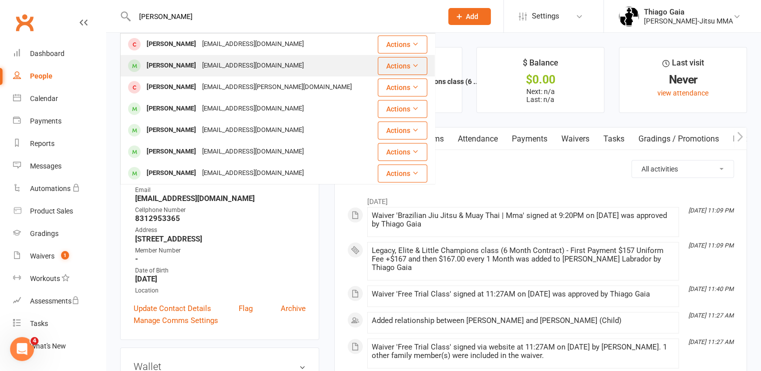
type input "Lucas"
click at [177, 64] on div "Lucas Berumen" at bounding box center [172, 66] width 56 height 15
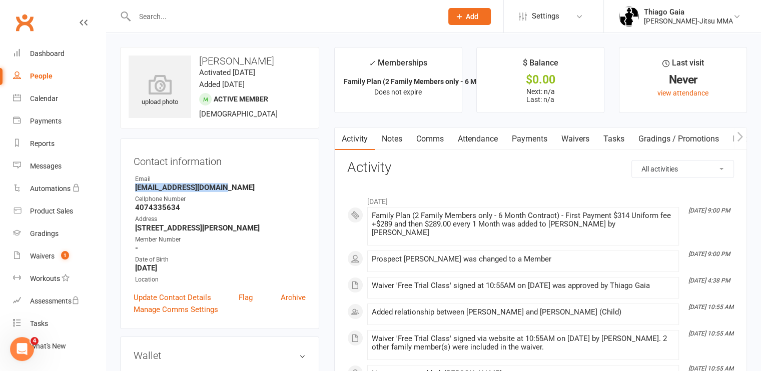
drag, startPoint x: 230, startPoint y: 188, endPoint x: 133, endPoint y: 191, distance: 97.2
click at [134, 191] on li "Email Berumenedgar@gmail.com" at bounding box center [220, 184] width 172 height 18
click at [225, 14] on input "text" at bounding box center [284, 17] width 304 height 14
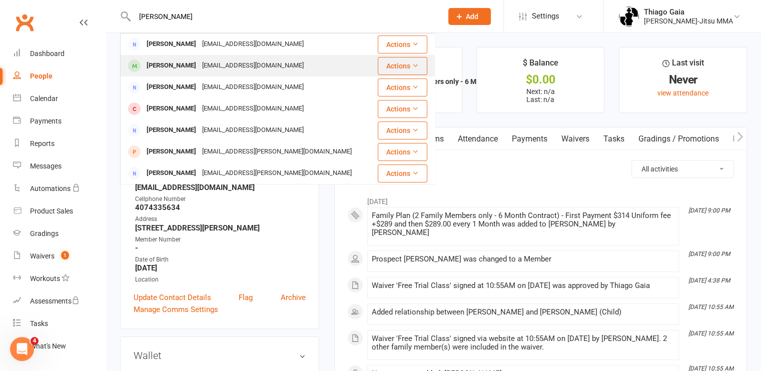
type input "[PERSON_NAME]"
click at [214, 67] on div "[EMAIL_ADDRESS][DOMAIN_NAME]" at bounding box center [253, 66] width 108 height 15
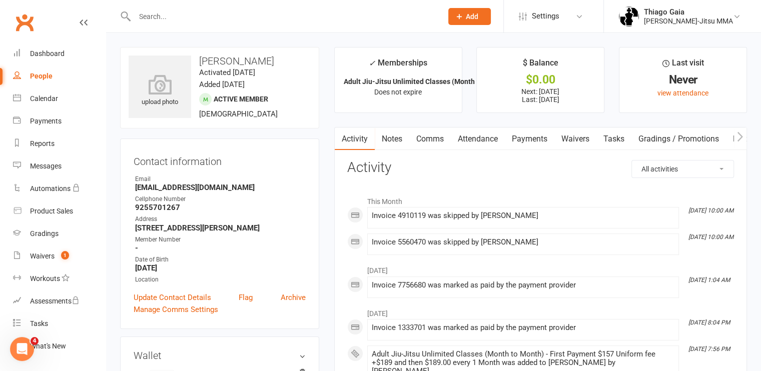
click at [531, 140] on link "Payments" at bounding box center [530, 139] width 50 height 23
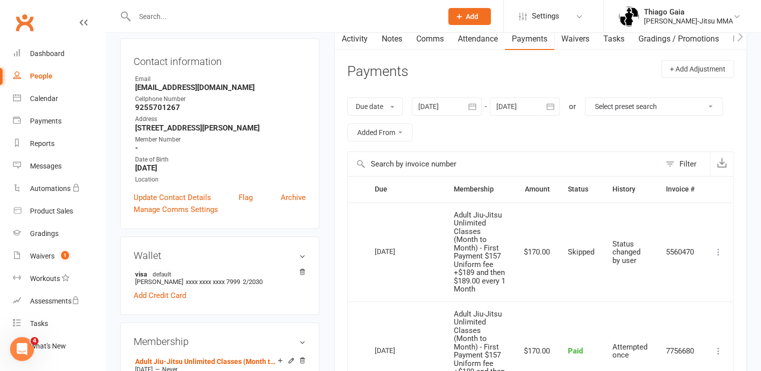
scroll to position [97, 0]
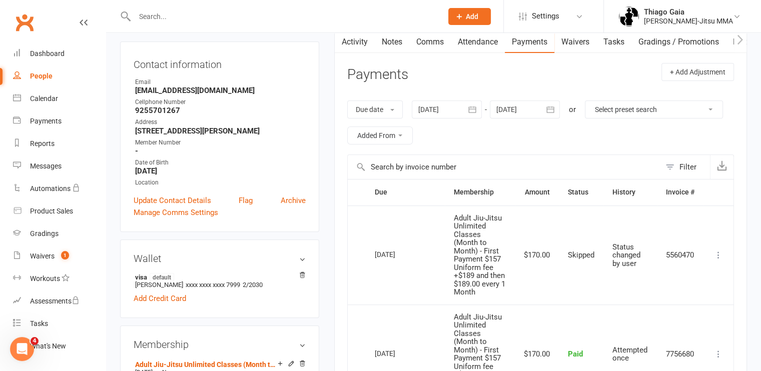
click at [555, 111] on icon "button" at bounding box center [551, 110] width 10 height 10
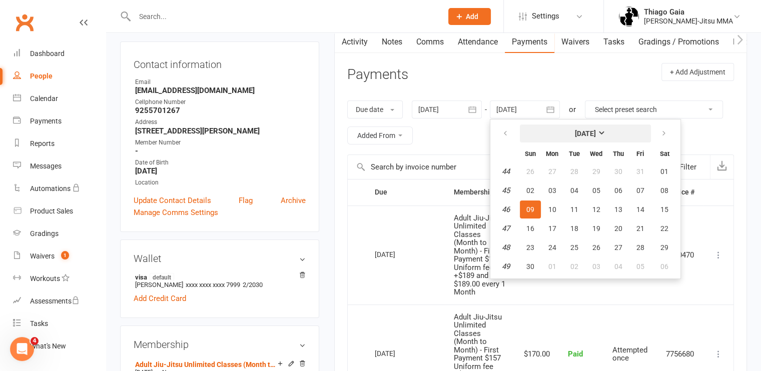
click at [596, 132] on strong "[DATE]" at bounding box center [585, 134] width 21 height 8
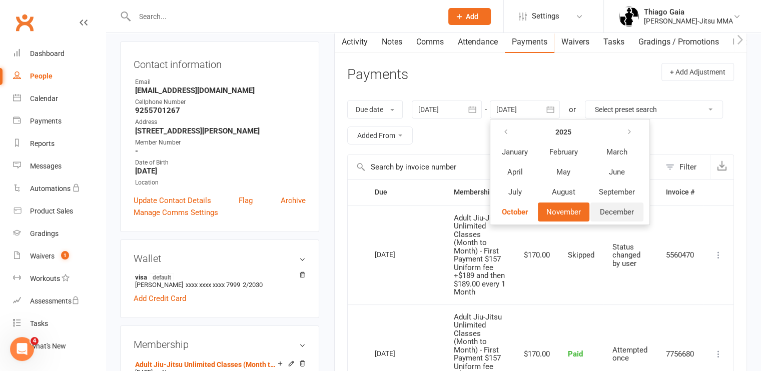
click at [611, 211] on span "December" at bounding box center [617, 212] width 34 height 9
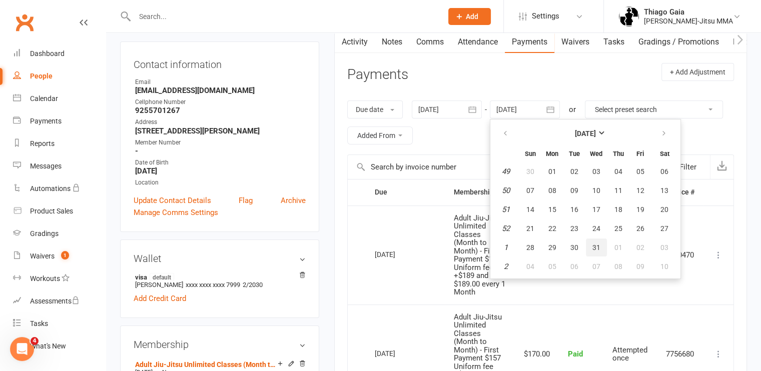
click at [595, 250] on button "31" at bounding box center [596, 248] width 21 height 18
type input "31 Dec 2025"
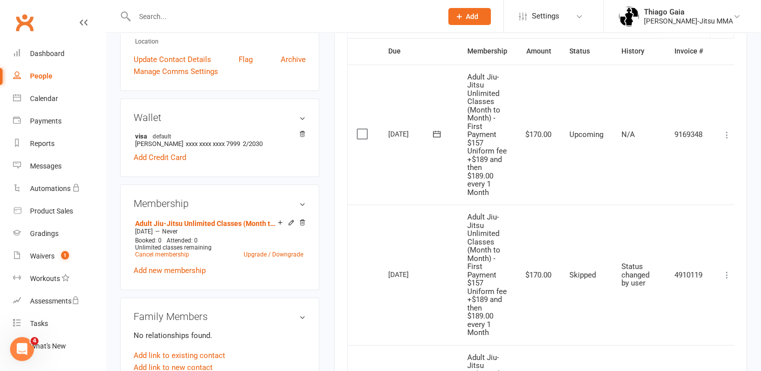
scroll to position [238, 0]
click at [728, 137] on icon at bounding box center [727, 136] width 10 height 10
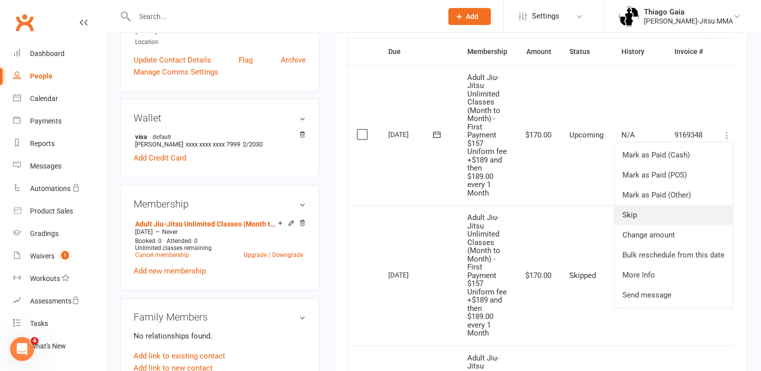
click at [639, 214] on link "Skip" at bounding box center [674, 215] width 118 height 20
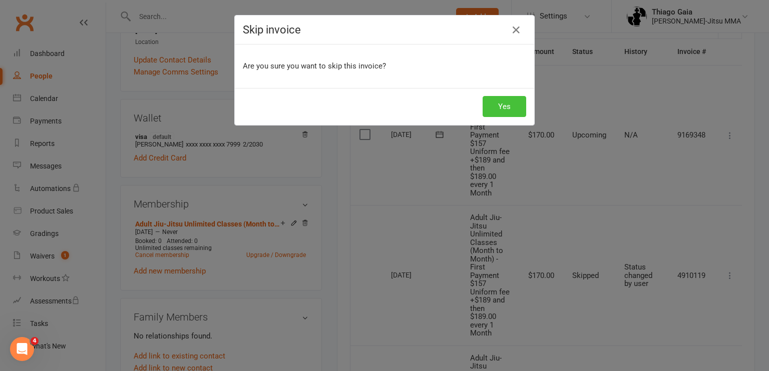
click at [505, 107] on button "Yes" at bounding box center [505, 106] width 44 height 21
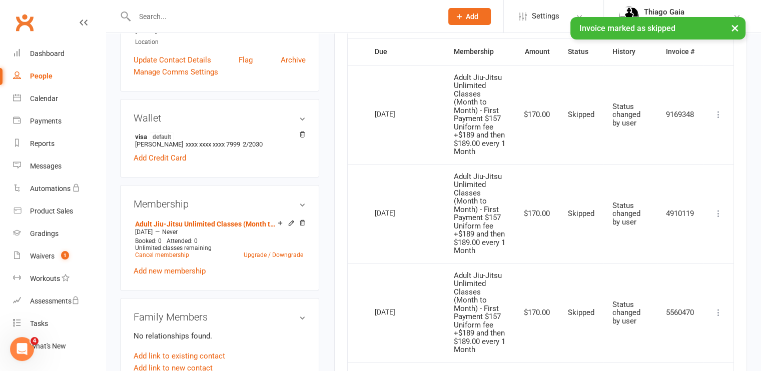
scroll to position [0, 0]
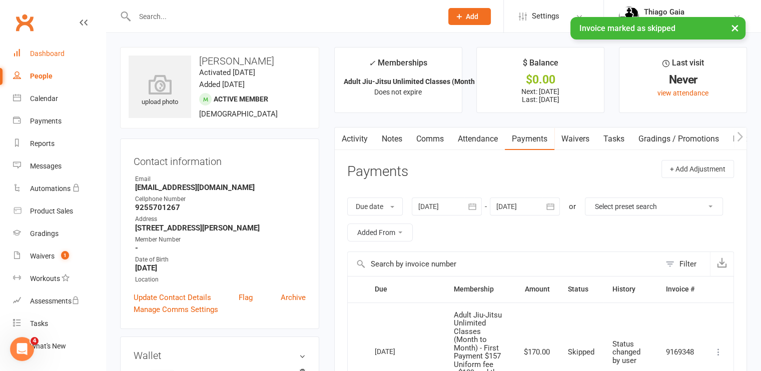
click at [63, 53] on div "Dashboard" at bounding box center [47, 54] width 35 height 8
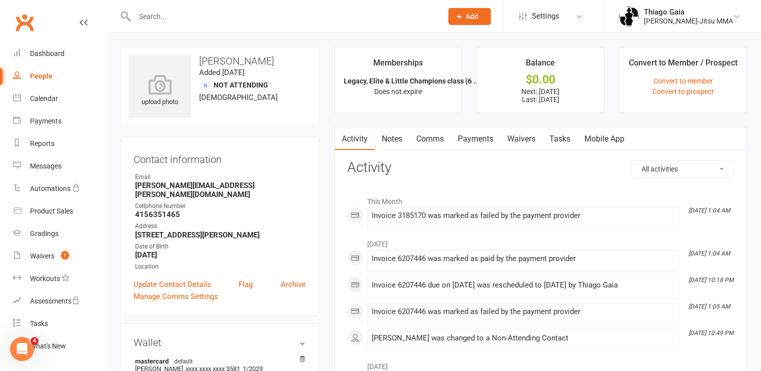
click at [465, 137] on link "Payments" at bounding box center [476, 139] width 50 height 23
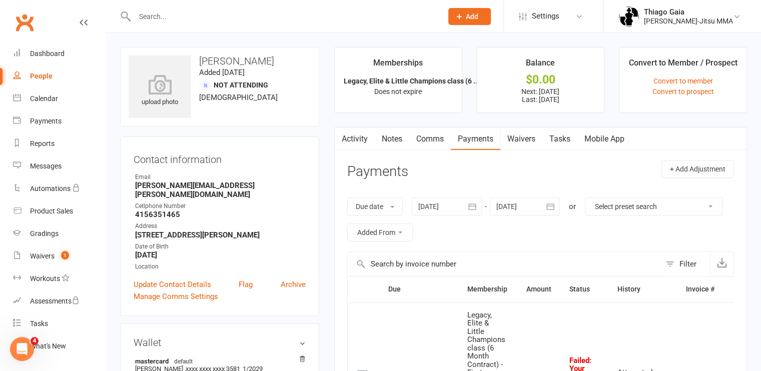
click at [190, 10] on input "text" at bounding box center [284, 17] width 304 height 14
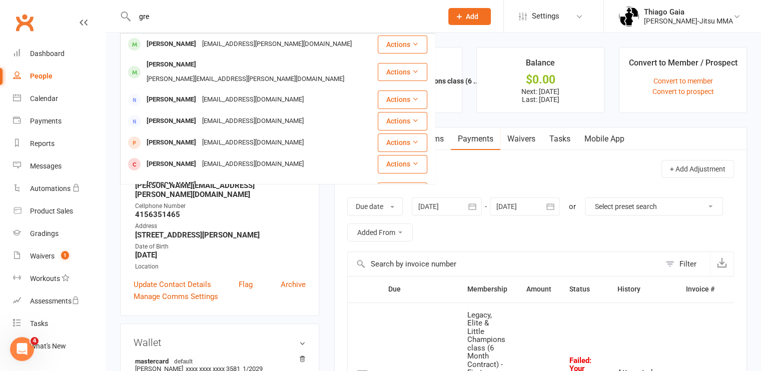
type input "gre"
click at [522, 313] on td "$167.00" at bounding box center [539, 377] width 44 height 149
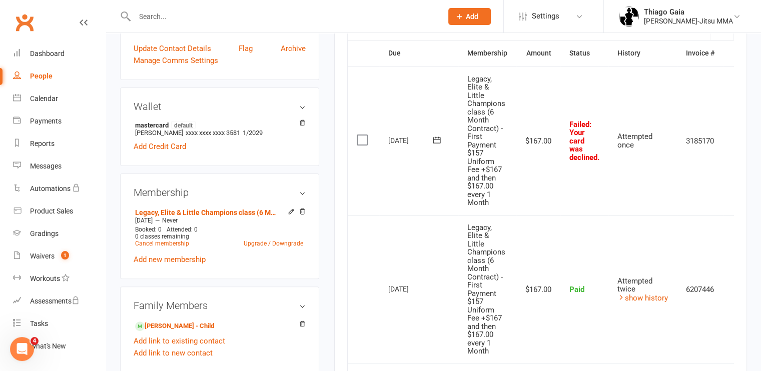
scroll to position [236, 0]
click at [292, 208] on icon at bounding box center [291, 211] width 7 height 7
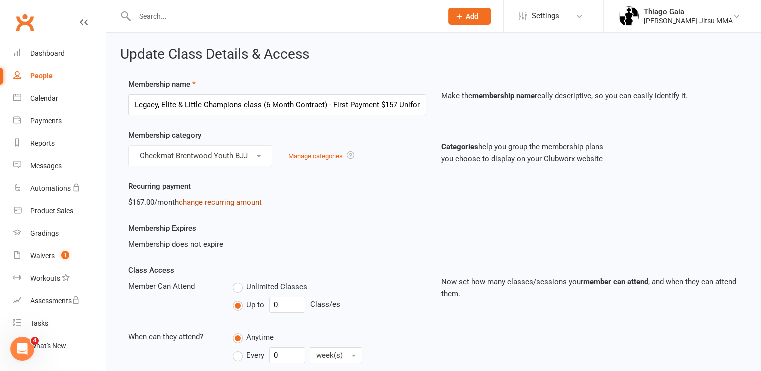
click at [248, 199] on link "change recurring amount" at bounding box center [220, 202] width 83 height 9
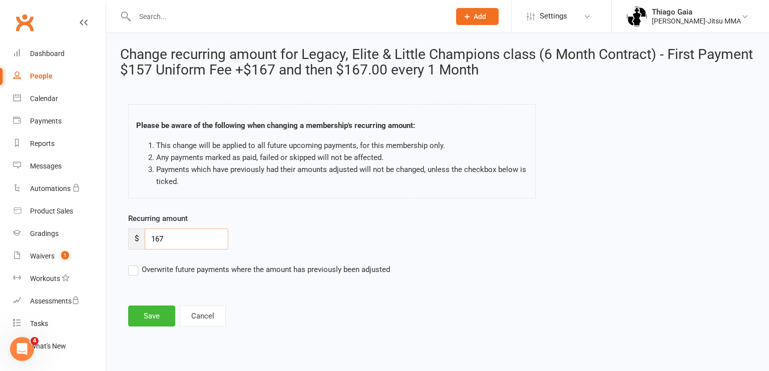
click at [177, 241] on input "167" at bounding box center [187, 239] width 84 height 21
type input "1"
type input "144"
click at [147, 317] on button "Save" at bounding box center [151, 316] width 47 height 21
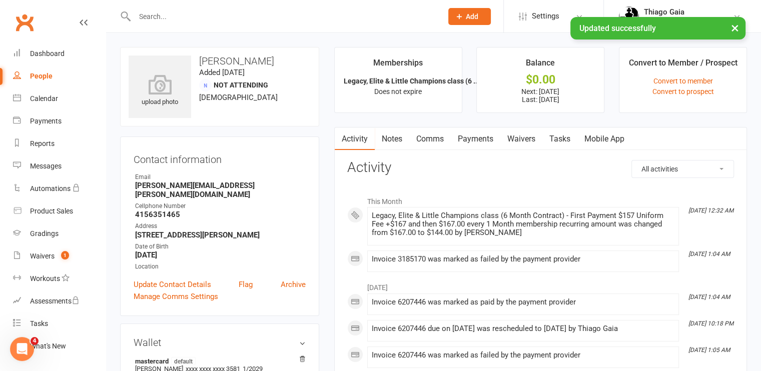
click at [463, 137] on link "Payments" at bounding box center [476, 139] width 50 height 23
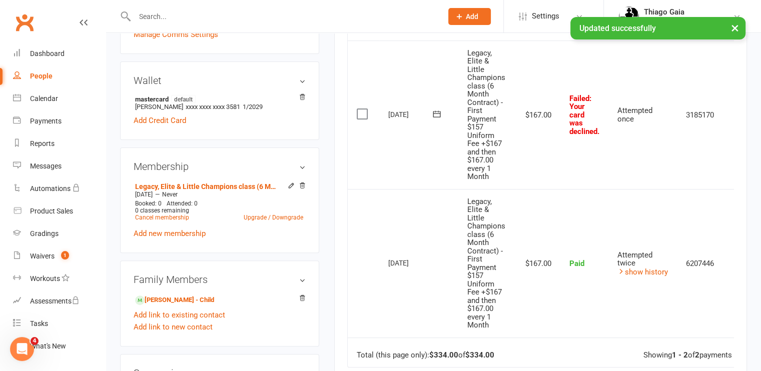
scroll to position [266, 0]
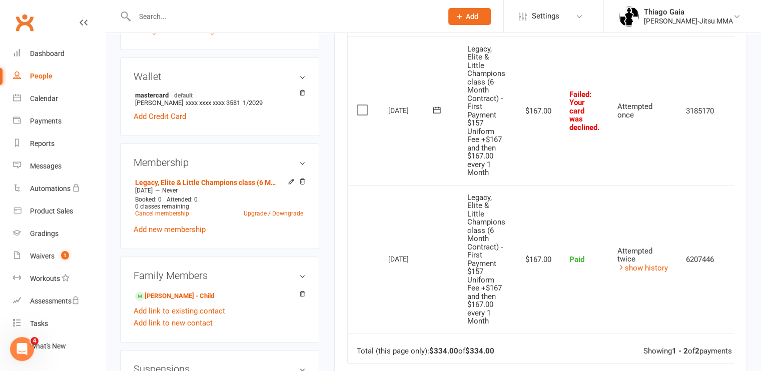
click at [436, 105] on icon at bounding box center [437, 110] width 10 height 10
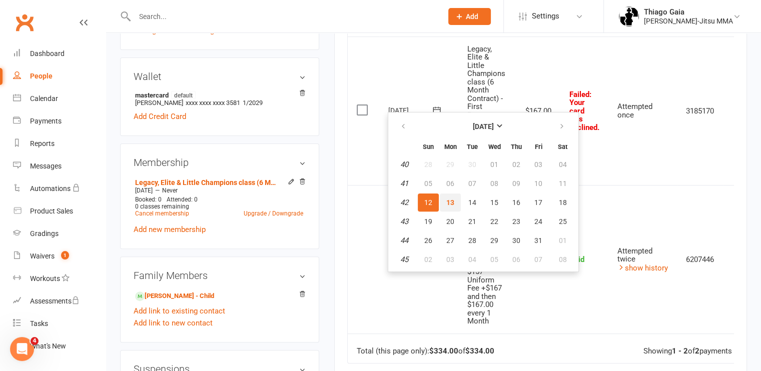
click at [453, 204] on span "13" at bounding box center [451, 203] width 8 height 8
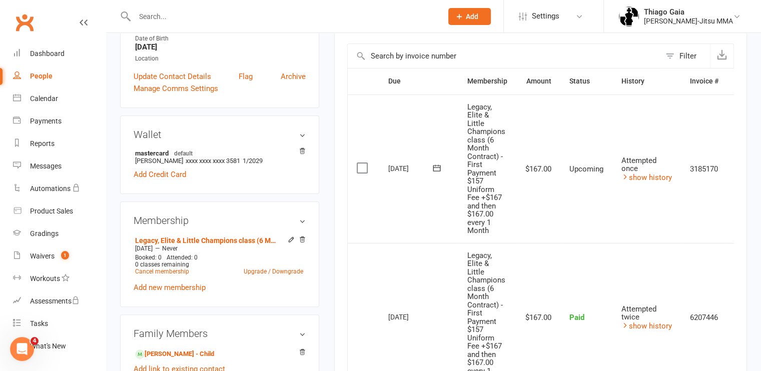
scroll to position [0, 26]
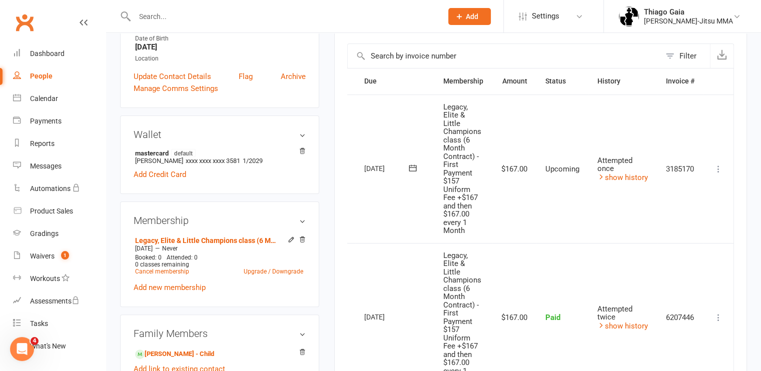
click at [719, 164] on icon at bounding box center [719, 169] width 10 height 10
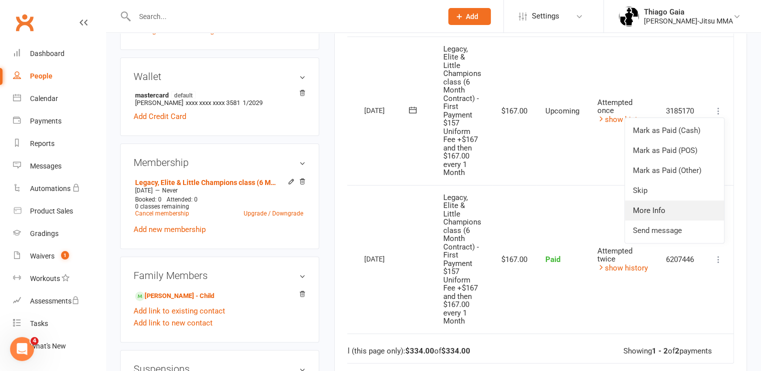
scroll to position [256, 0]
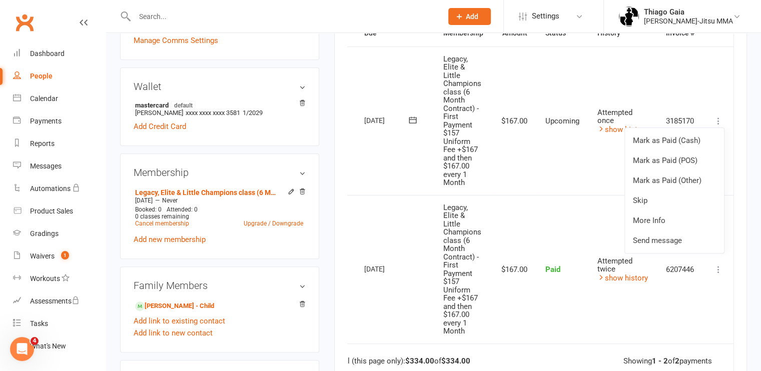
click at [576, 214] on td "Paid" at bounding box center [563, 269] width 52 height 149
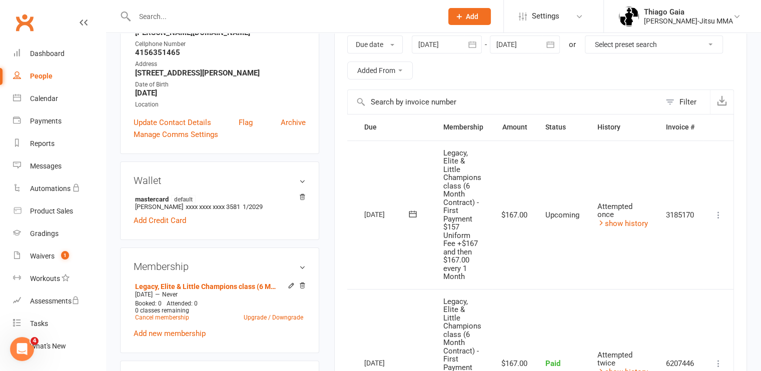
scroll to position [123, 0]
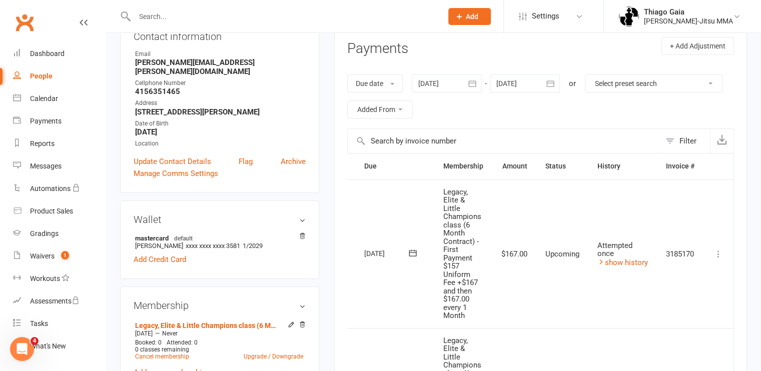
click at [718, 251] on icon at bounding box center [719, 254] width 10 height 10
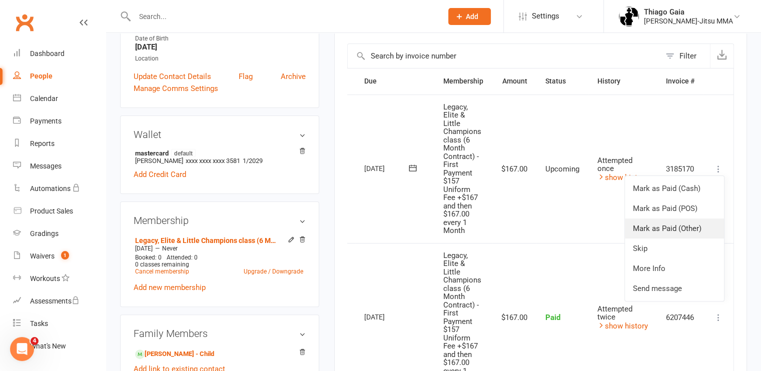
scroll to position [208, 0]
click at [662, 266] on link "More Info" at bounding box center [674, 269] width 99 height 20
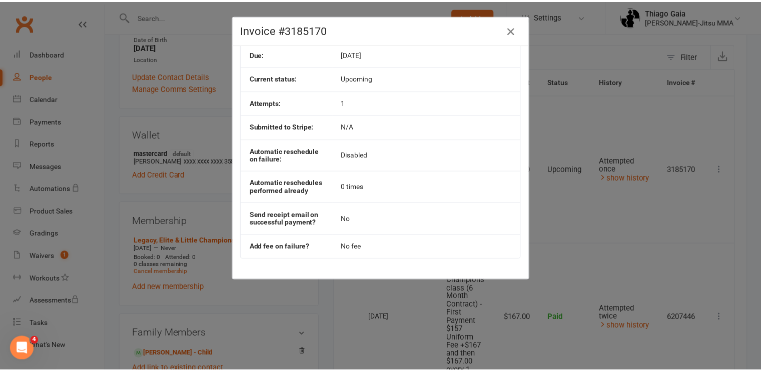
scroll to position [0, 0]
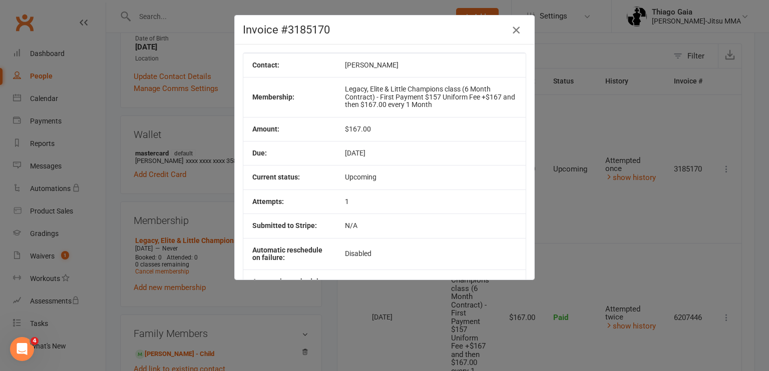
click at [515, 29] on icon "button" at bounding box center [516, 30] width 12 height 12
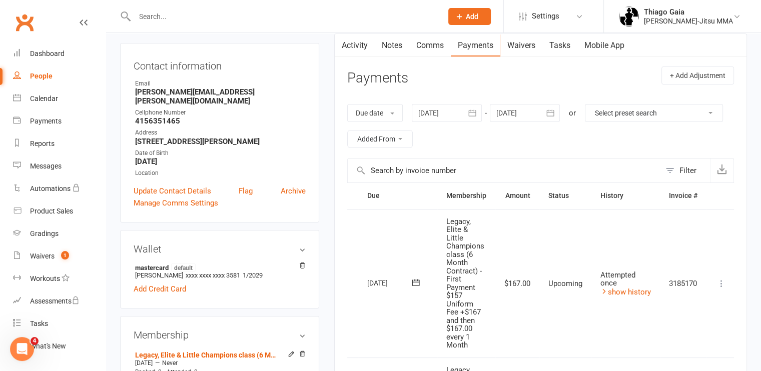
scroll to position [92, 0]
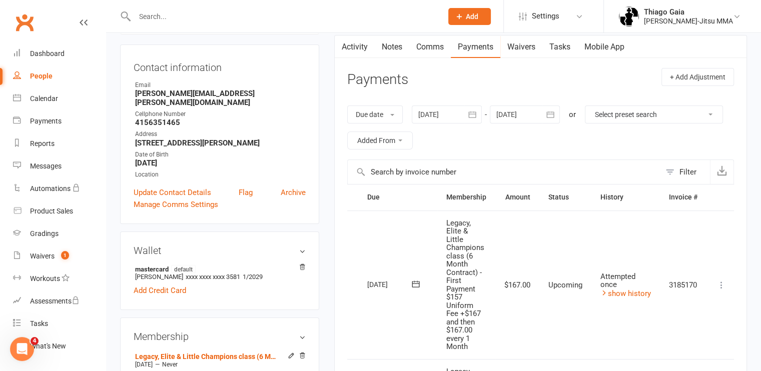
click at [553, 110] on icon "button" at bounding box center [551, 115] width 10 height 10
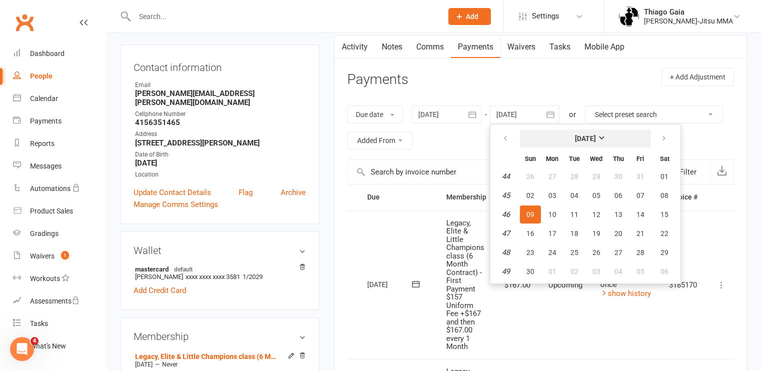
click at [596, 137] on strong "[DATE]" at bounding box center [585, 139] width 21 height 8
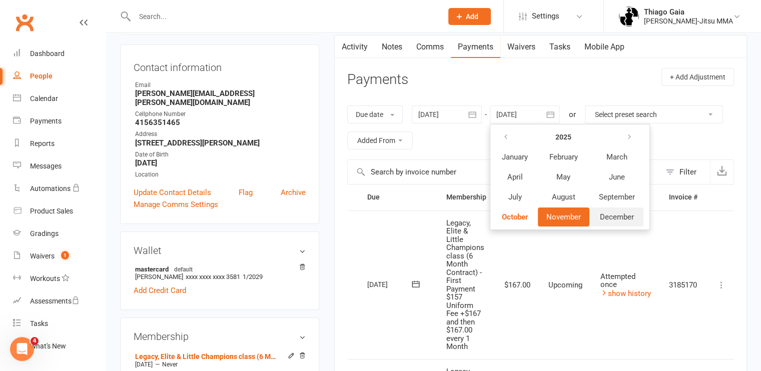
click at [613, 215] on span "December" at bounding box center [617, 217] width 34 height 9
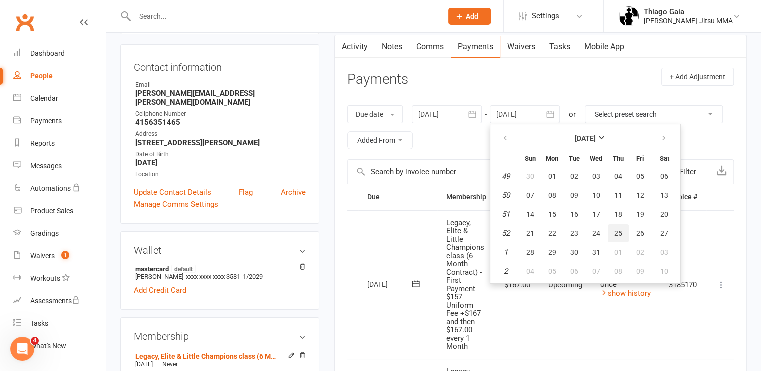
click at [611, 229] on button "25" at bounding box center [618, 234] width 21 height 18
type input "[DATE]"
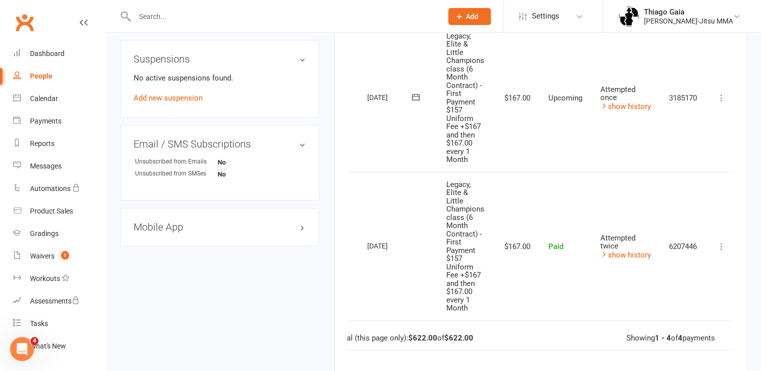
scroll to position [578, 0]
click at [42, 59] on link "Dashboard" at bounding box center [59, 54] width 93 height 23
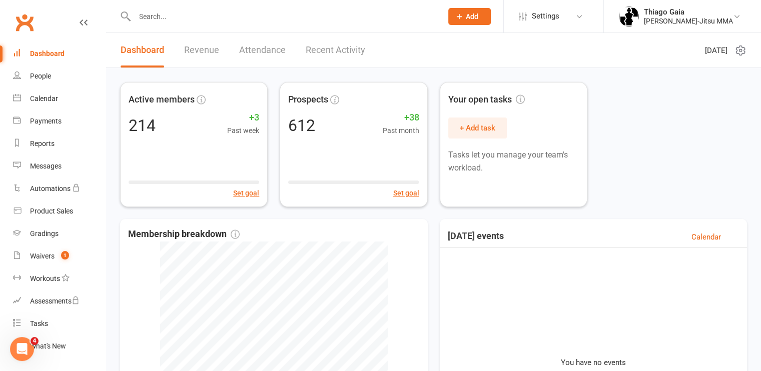
click at [206, 19] on input "text" at bounding box center [284, 17] width 304 height 14
paste input "[PERSON_NAME]"
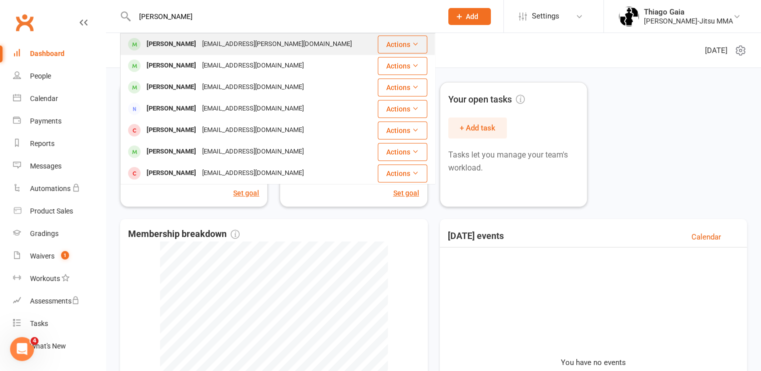
type input "[PERSON_NAME]"
click at [199, 44] on div "[PERSON_NAME]" at bounding box center [172, 44] width 56 height 15
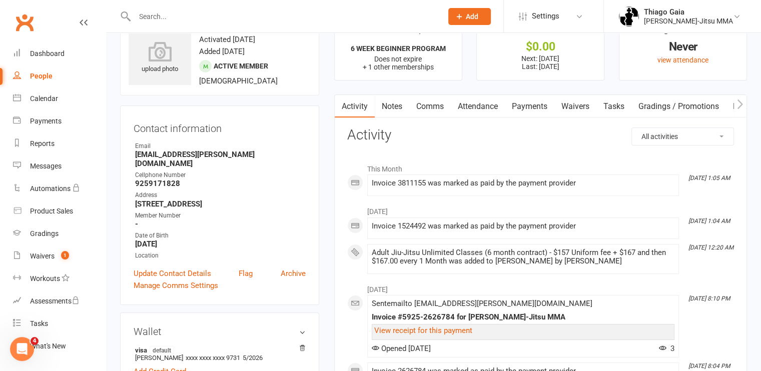
scroll to position [32, 0]
click at [528, 105] on link "Payments" at bounding box center [530, 107] width 50 height 23
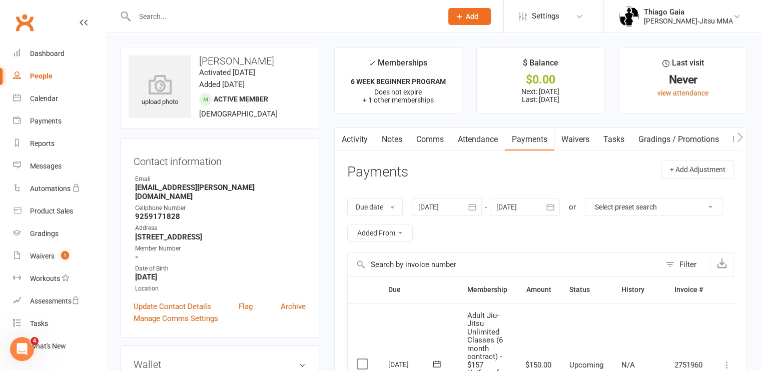
click at [181, 23] on input "text" at bounding box center [284, 17] width 304 height 14
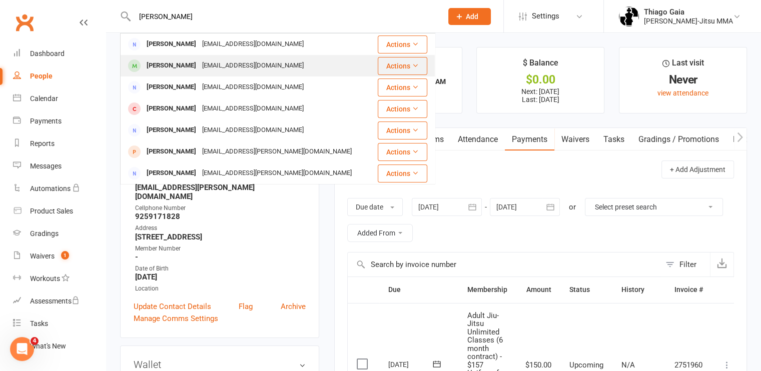
type input "[PERSON_NAME]"
click at [152, 64] on div "[PERSON_NAME]" at bounding box center [172, 66] width 56 height 15
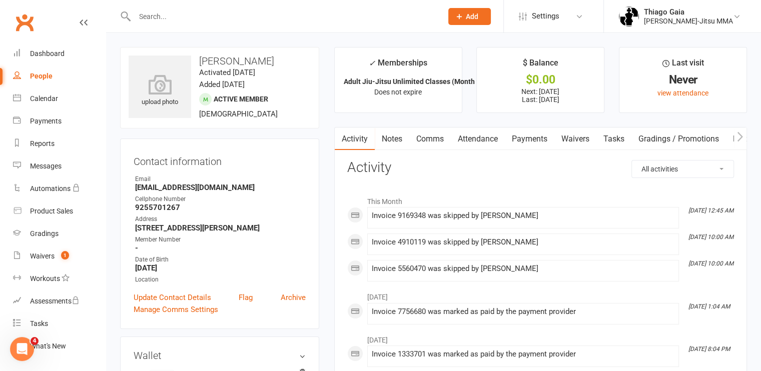
click at [527, 142] on link "Payments" at bounding box center [530, 139] width 50 height 23
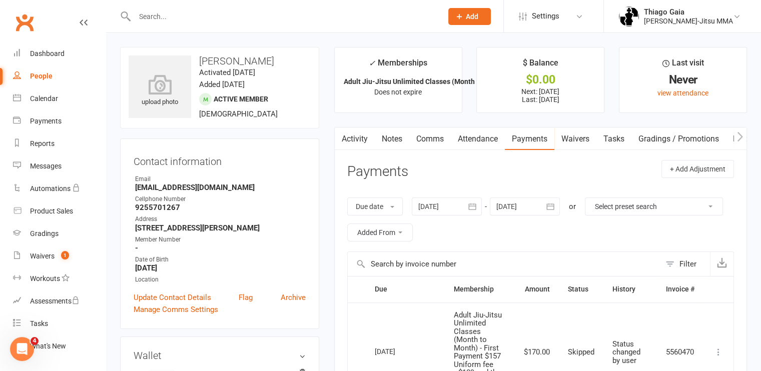
click at [192, 22] on input "text" at bounding box center [284, 17] width 304 height 14
paste input "Name: [PERSON_NAME]"
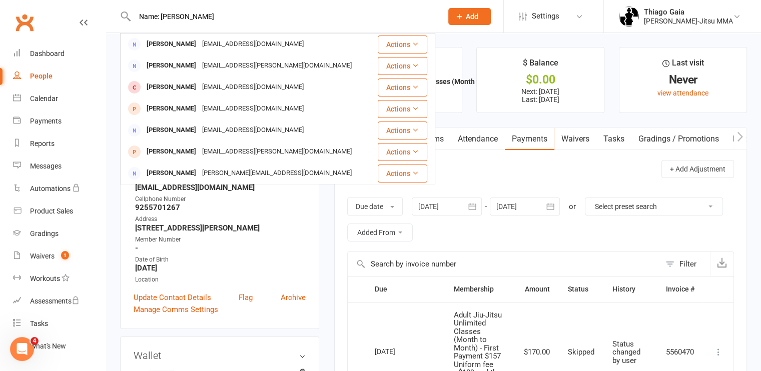
type input "Name: [PERSON_NAME]"
